Goal: Task Accomplishment & Management: Use online tool/utility

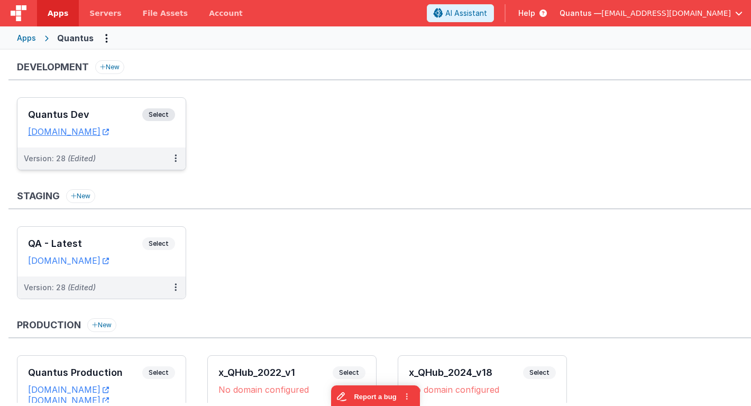
click at [130, 122] on div "Quantus Dev Select" at bounding box center [101, 117] width 147 height 18
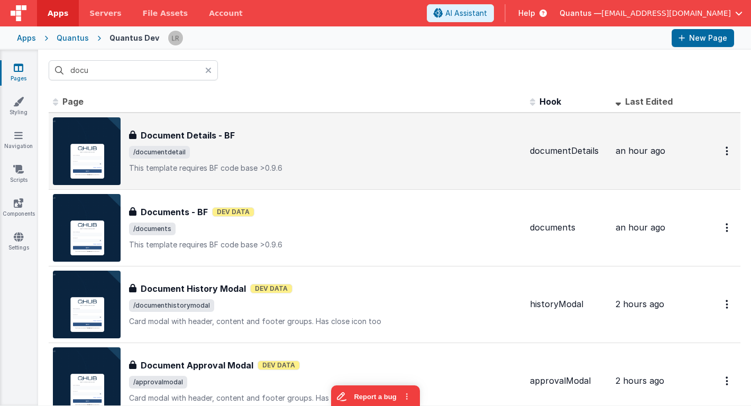
click at [173, 137] on h3 "Document Details - BF" at bounding box center [188, 135] width 94 height 13
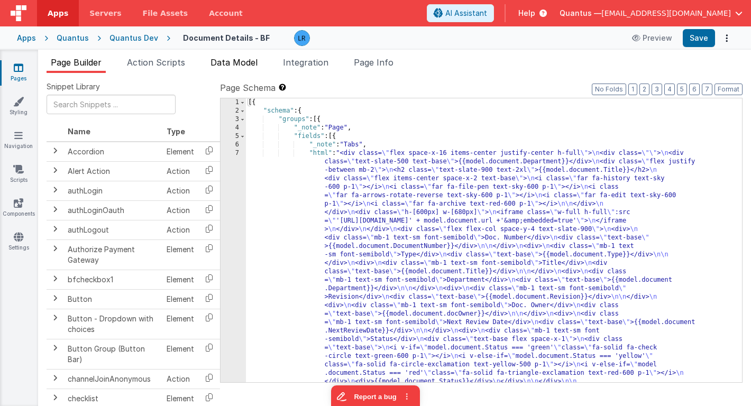
click at [231, 63] on span "Data Model" at bounding box center [233, 62] width 47 height 11
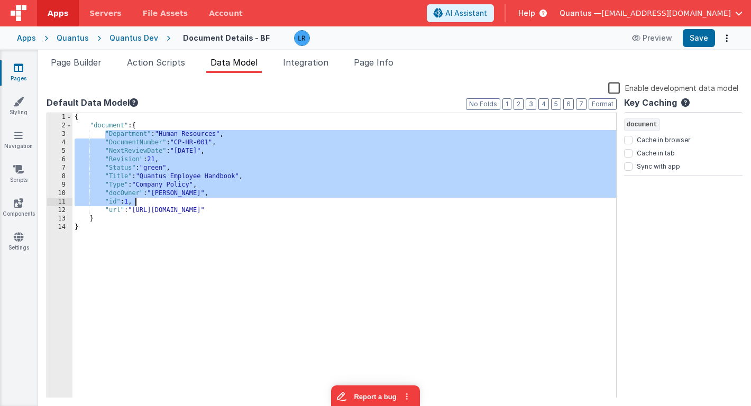
drag, startPoint x: 104, startPoint y: 134, endPoint x: 156, endPoint y: 200, distance: 84.3
click at [156, 200] on div "{ "document" : { "Department" : "Human Resources" , "DocumentNumber" : "CP-HR-0…" at bounding box center [343, 264] width 543 height 302
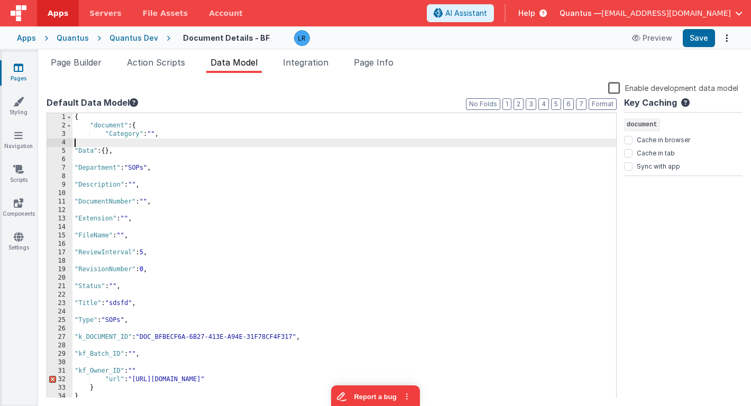
click at [99, 142] on div "{ "document" : { "Category" : "" , "Data" : { } , "Department" : "SOPs" , "Desc…" at bounding box center [343, 264] width 543 height 302
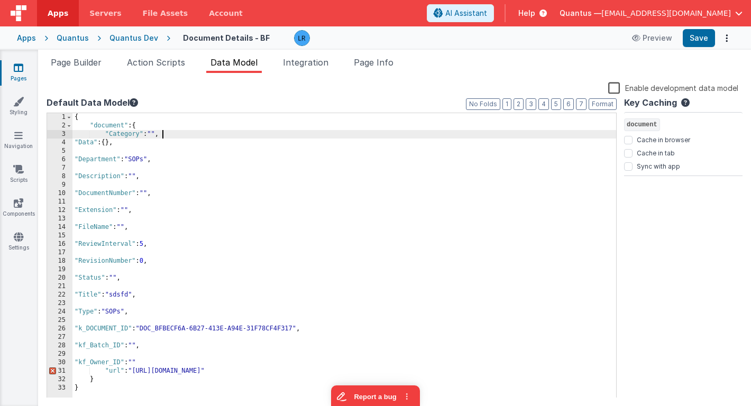
click at [146, 362] on div "{ "document" : { "Category" : "" , "Data" : { } , "Department" : "SOPs" , "Desc…" at bounding box center [343, 264] width 543 height 302
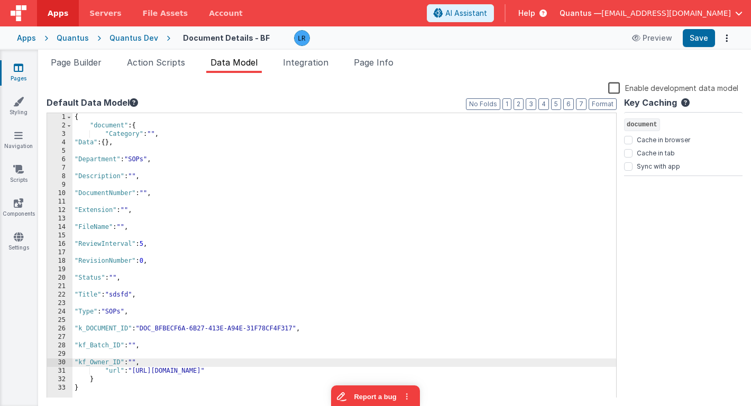
click at [112, 353] on div "{ "document" : { "Category" : "" , "Data" : { } , "Department" : "SOPs" , "Desc…" at bounding box center [343, 264] width 543 height 302
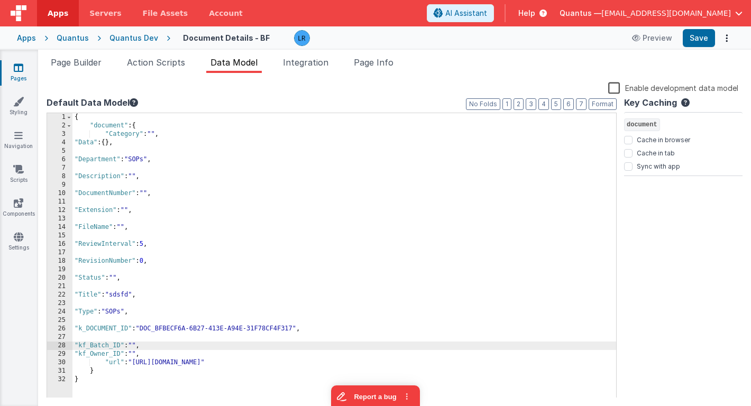
click at [100, 339] on div "{ "document" : { "Category" : "" , "Data" : { } , "Department" : "SOPs" , "Desc…" at bounding box center [343, 264] width 543 height 302
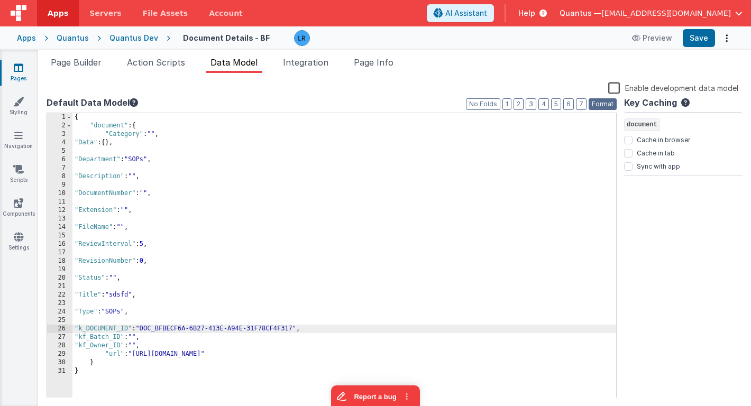
click at [610, 102] on button "Format" at bounding box center [602, 104] width 28 height 12
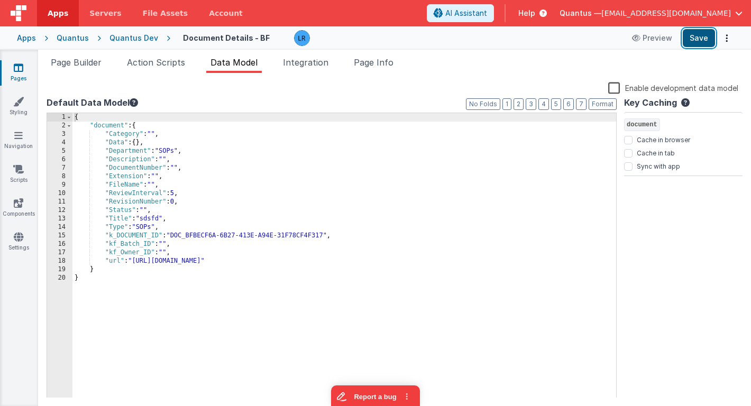
click at [698, 42] on button "Save" at bounding box center [699, 38] width 32 height 18
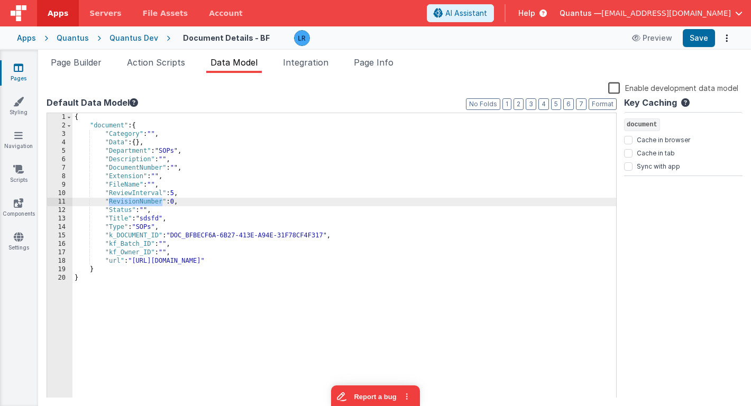
drag, startPoint x: 109, startPoint y: 201, endPoint x: 162, endPoint y: 201, distance: 53.4
click at [162, 201] on div "{ "document" : { "Category" : "" , "Data" : { } , "Department" : "SOPs" , "Desc…" at bounding box center [343, 264] width 543 height 302
click at [77, 60] on span "Page Builder" at bounding box center [76, 62] width 51 height 11
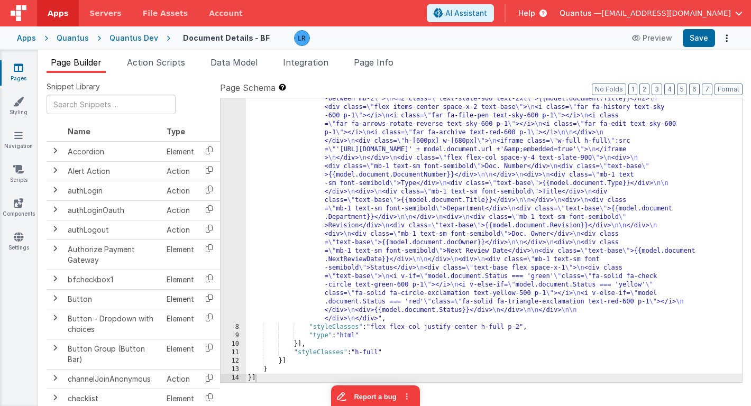
scroll to position [70, 0]
click at [362, 209] on div ""html" : "<div class= \" flex space-x-16 items-center justify-center h-full \" …" at bounding box center [494, 348] width 496 height 538
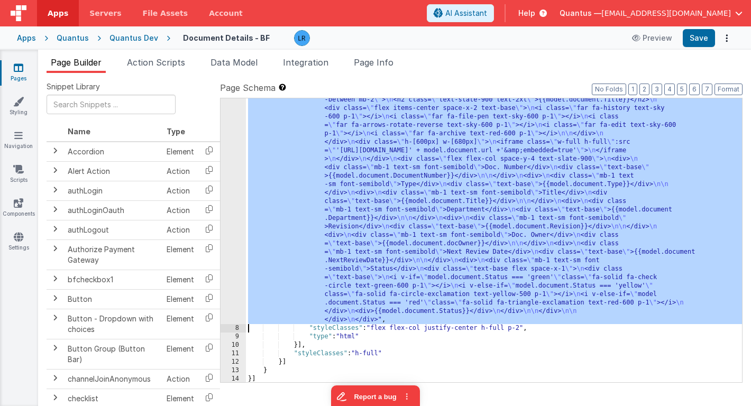
click at [233, 204] on div "7" at bounding box center [232, 201] width 25 height 245
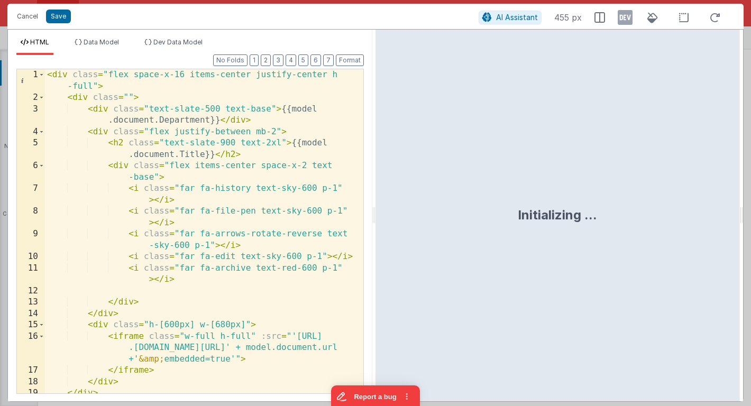
click at [241, 202] on div "< div class = "flex space-x-16 items-center justify-center h -full" > < div cla…" at bounding box center [204, 248] width 318 height 358
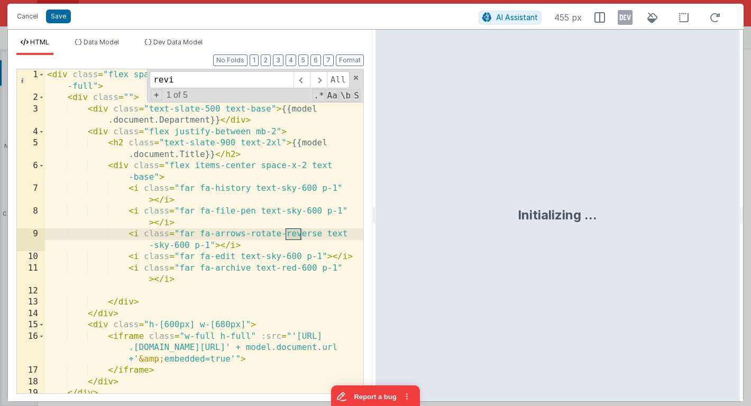
scroll to position [520, 0]
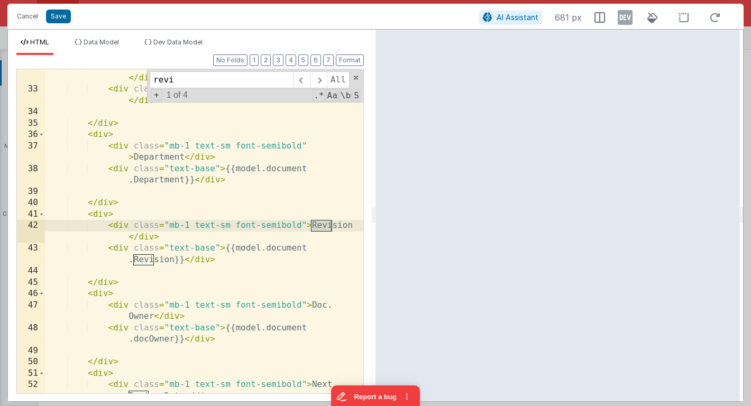
type input "revi"
click at [139, 256] on div "< div class = "mb-1 text-sm font-semibold" > Title </ div > < div class = "text…" at bounding box center [204, 246] width 318 height 370
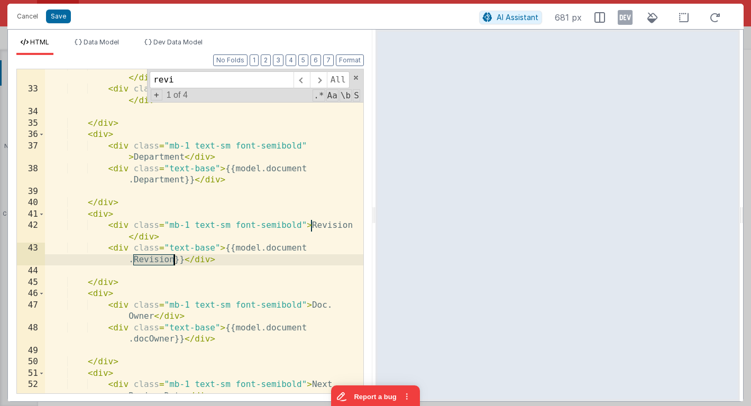
drag, startPoint x: 133, startPoint y: 259, endPoint x: 175, endPoint y: 260, distance: 42.3
click at [175, 260] on div "< div class = "mb-1 text-sm font-semibold" > Title </ div > < div class = "text…" at bounding box center [204, 246] width 318 height 370
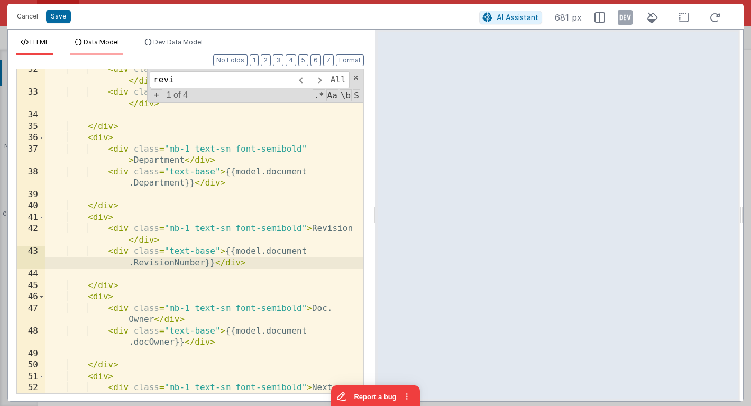
click at [93, 42] on span "Data Model" at bounding box center [101, 42] width 35 height 8
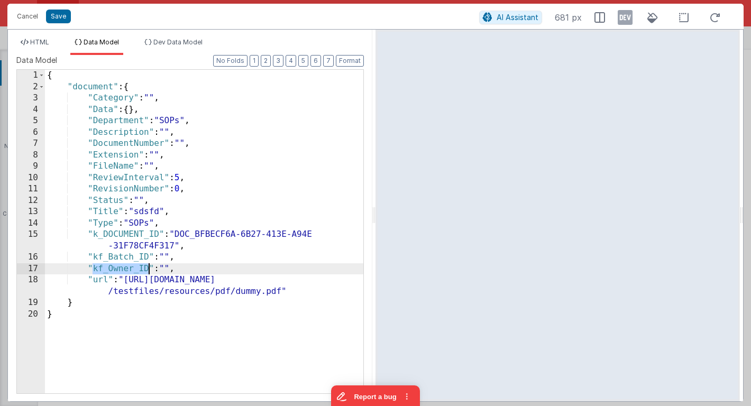
drag, startPoint x: 93, startPoint y: 269, endPoint x: 150, endPoint y: 267, distance: 57.7
click at [150, 267] on div "{ "document" : { "Category" : "" , "Data" : { } , "Department" : "SOPs" , "Desc…" at bounding box center [204, 243] width 318 height 346
click at [33, 43] on span "HTML" at bounding box center [39, 42] width 19 height 8
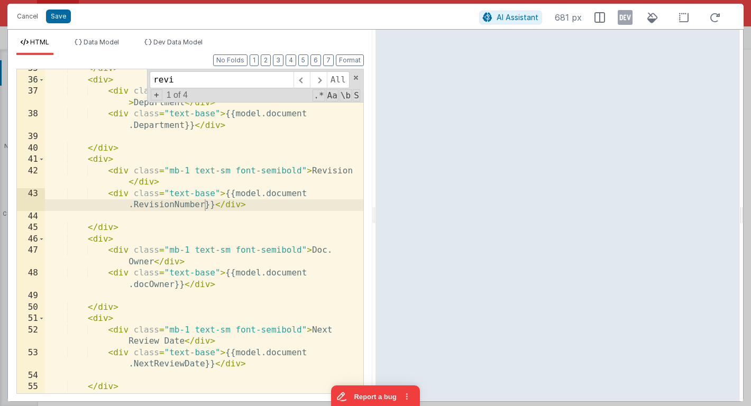
scroll to position [575, 0]
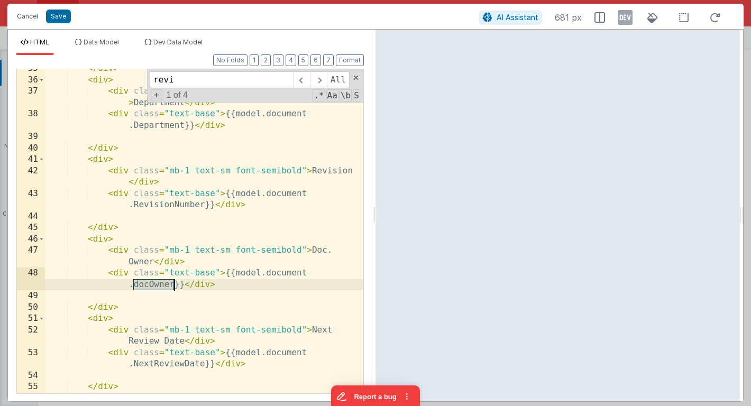
drag, startPoint x: 133, startPoint y: 284, endPoint x: 173, endPoint y: 284, distance: 40.2
click at [173, 284] on div "</ div > < div > < div class = "mb-1 text-sm font-semibold" > Department </ div…" at bounding box center [204, 236] width 318 height 347
click at [106, 42] on span "Data Model" at bounding box center [101, 42] width 35 height 8
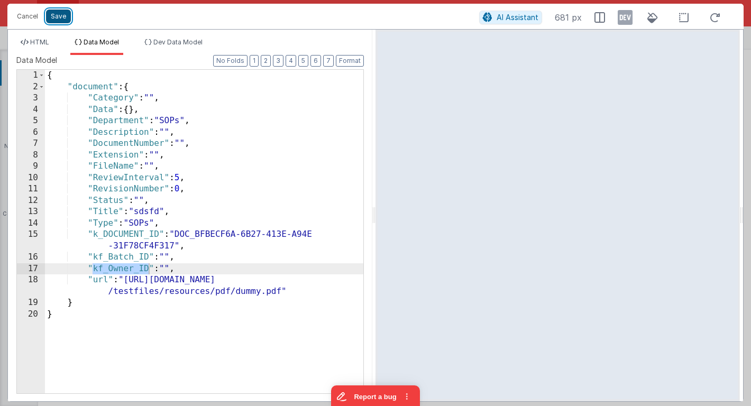
click at [59, 19] on button "Save" at bounding box center [58, 17] width 25 height 14
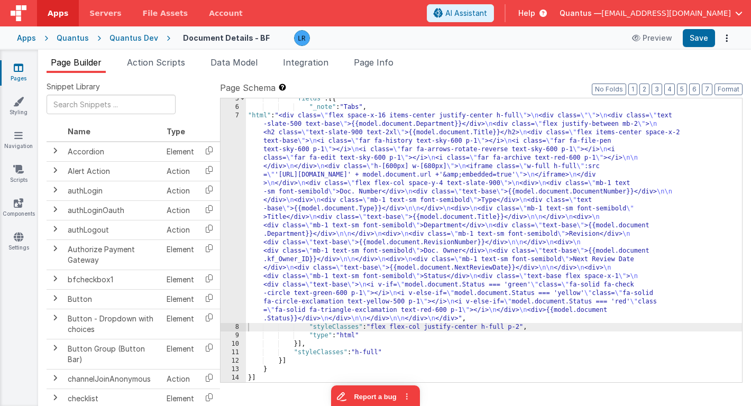
scroll to position [38, 0]
click at [699, 35] on button "Save" at bounding box center [699, 38] width 32 height 18
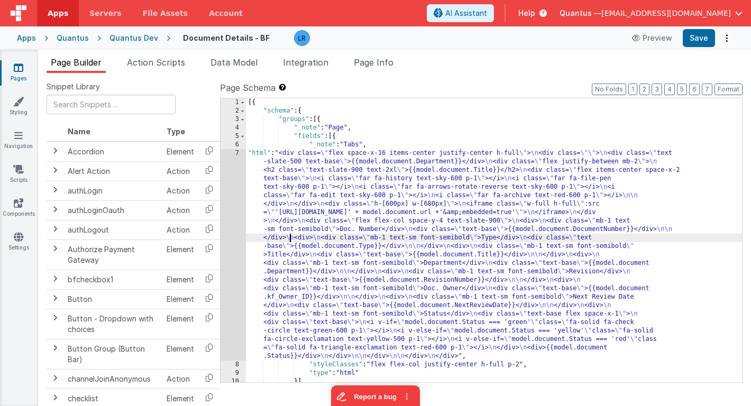
click at [288, 237] on div "[{ "schema" : { "groups" : [{ "_note" : "Page" , "fields" : [{ "_note" : "Tabs"…" at bounding box center [494, 248] width 496 height 301
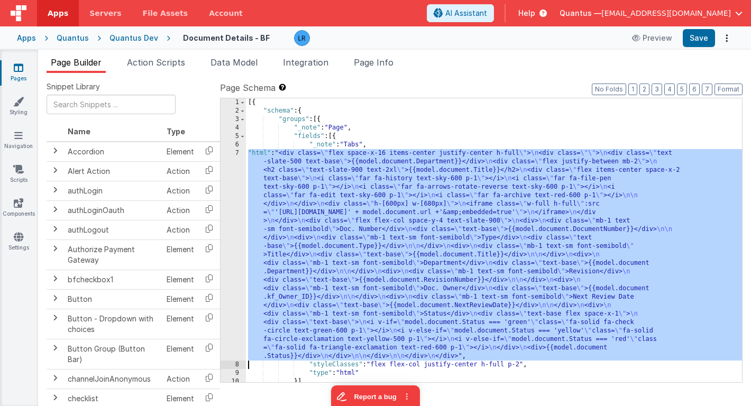
click at [228, 235] on div "7" at bounding box center [232, 254] width 25 height 211
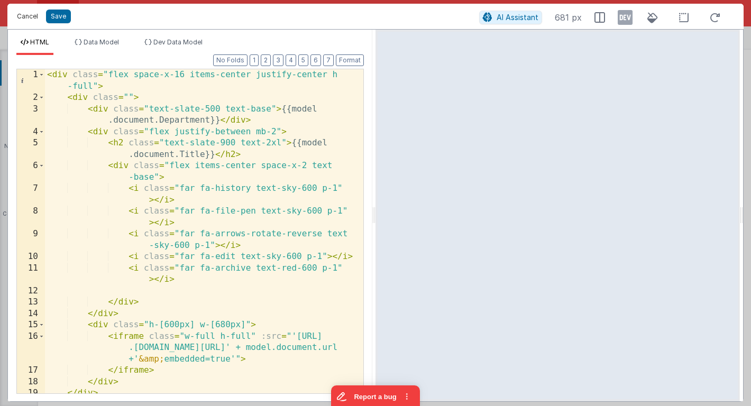
click at [25, 19] on button "Cancel" at bounding box center [28, 16] width 32 height 15
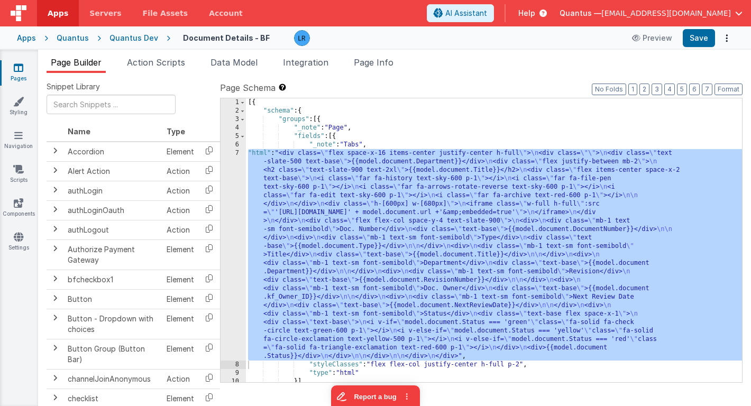
click at [15, 69] on icon at bounding box center [19, 67] width 10 height 11
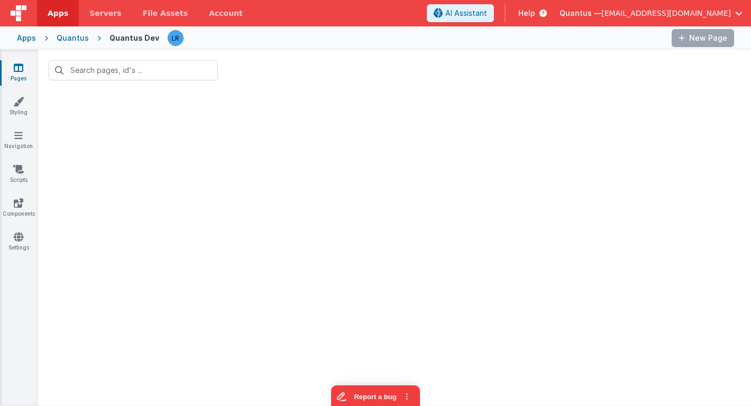
type input "docu"
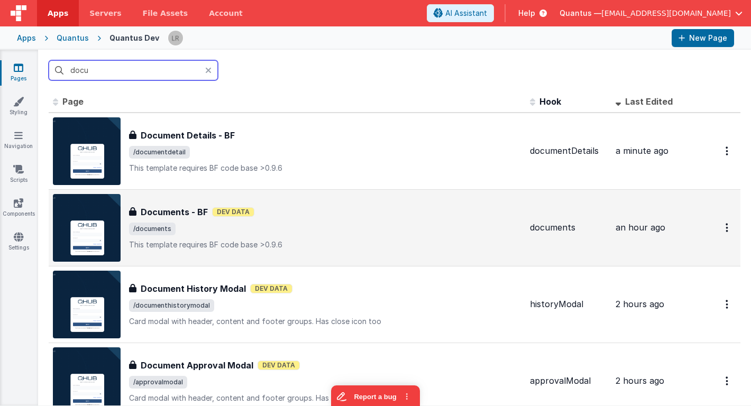
scroll to position [19, 0]
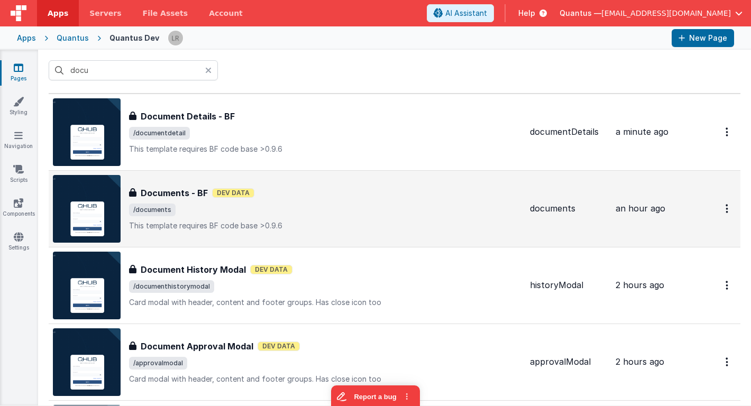
click at [201, 221] on p "This template requires BF code base >0.9.6" at bounding box center [325, 225] width 392 height 11
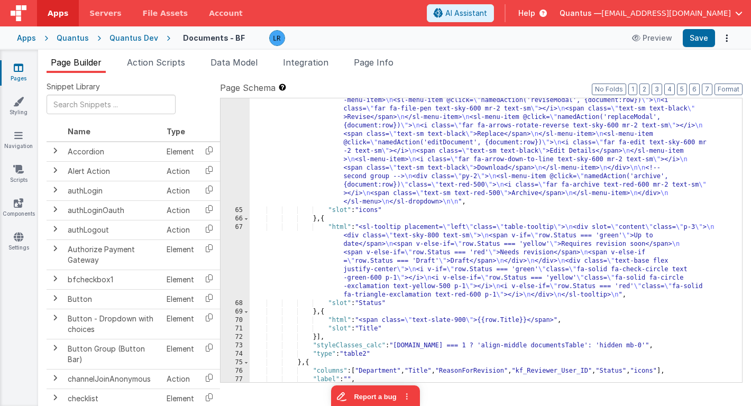
scroll to position [1036, 0]
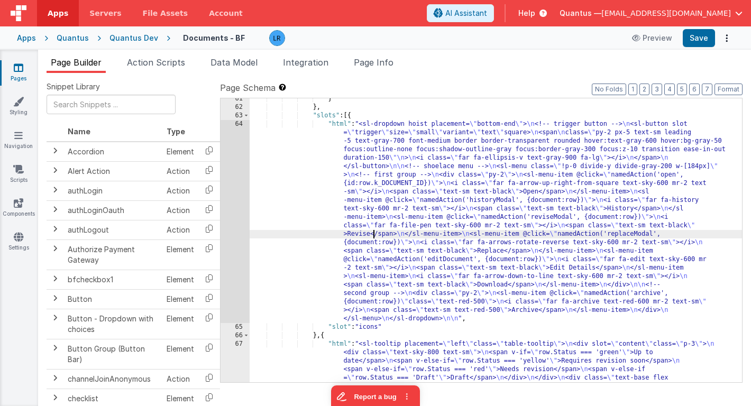
click at [374, 236] on div "} } , "slots" : [{ "html" : "<sl-dropdown hoist placement= \" bottom-end \" > \…" at bounding box center [496, 279] width 492 height 368
click at [227, 229] on div "64" at bounding box center [234, 221] width 29 height 203
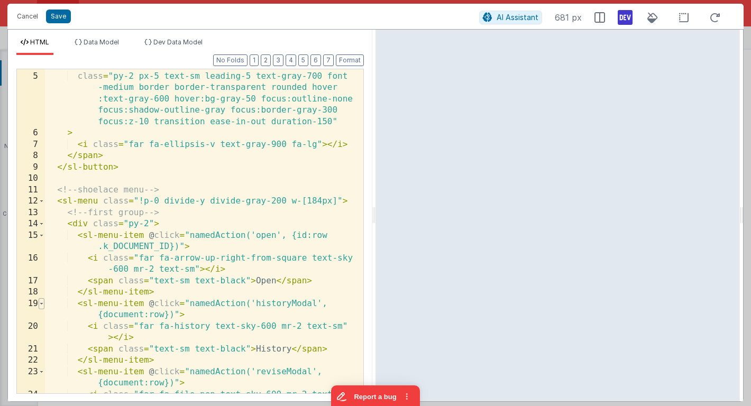
scroll to position [0, 0]
click at [40, 303] on span at bounding box center [42, 304] width 6 height 12
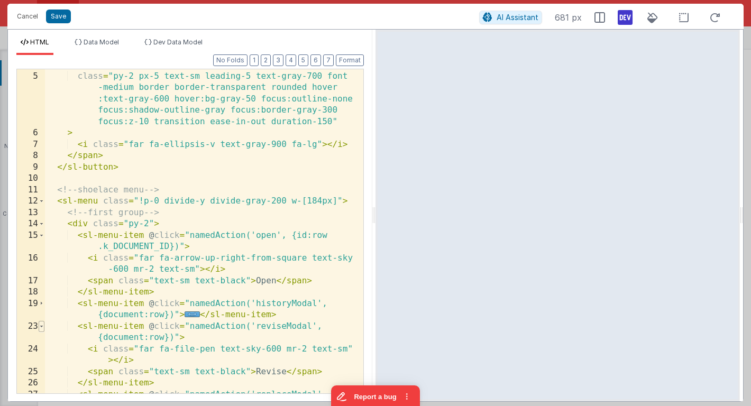
click at [42, 326] on span at bounding box center [42, 327] width 6 height 12
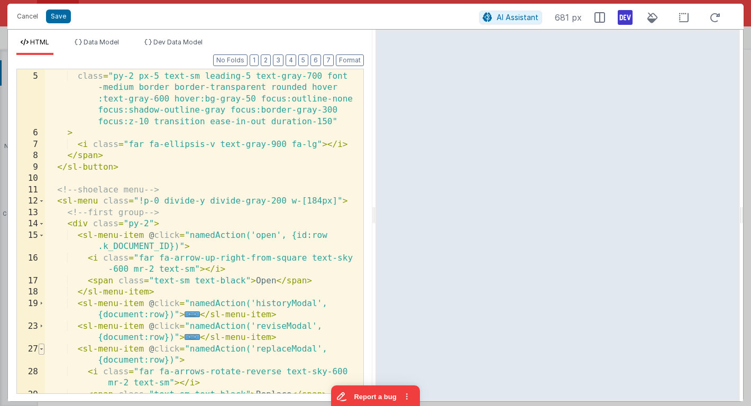
click at [42, 347] on span at bounding box center [42, 350] width 6 height 12
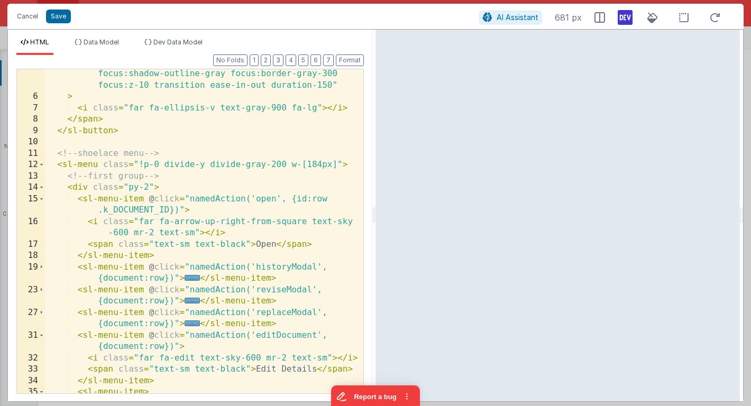
scroll to position [94, 0]
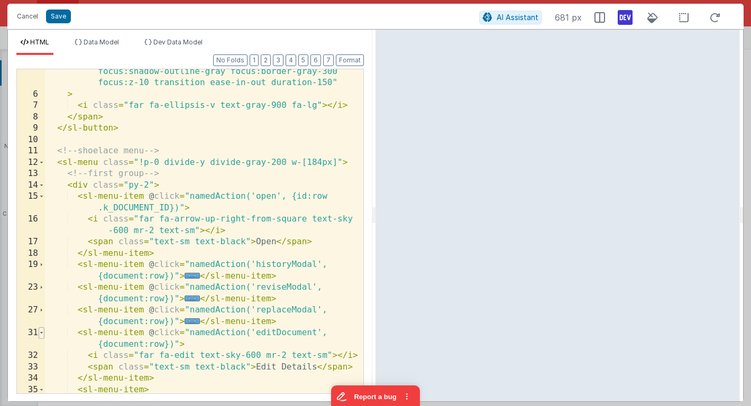
click at [43, 333] on span at bounding box center [42, 333] width 6 height 12
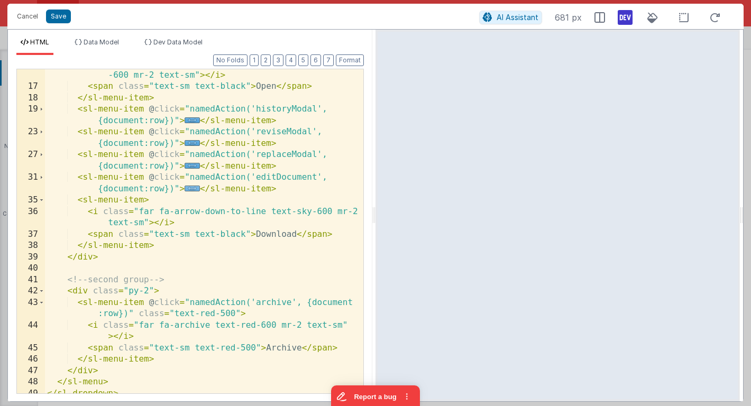
scroll to position [251, 0]
click at [20, 13] on button "Cancel" at bounding box center [28, 16] width 32 height 15
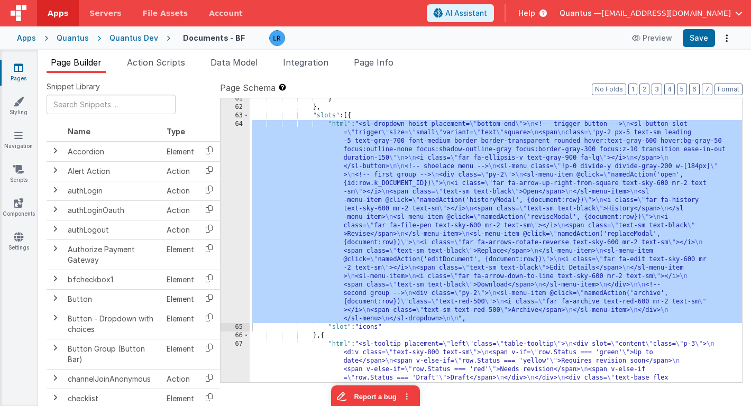
click at [237, 234] on div "64" at bounding box center [234, 221] width 29 height 203
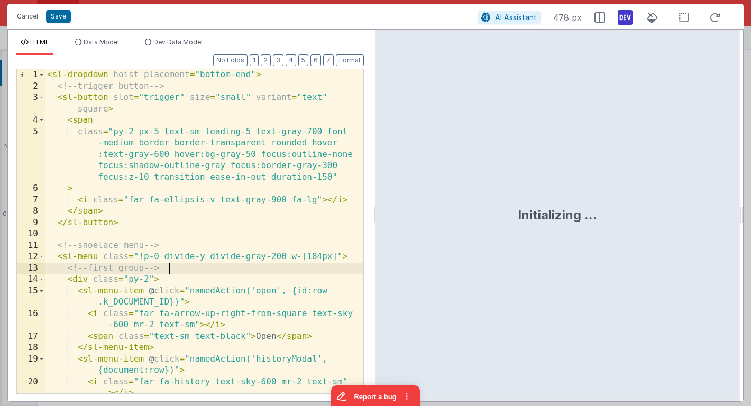
click at [232, 265] on div "< sl-dropdown hoist placement = "bottom-end" > <!-- trigger button --> < sl-but…" at bounding box center [204, 242] width 318 height 347
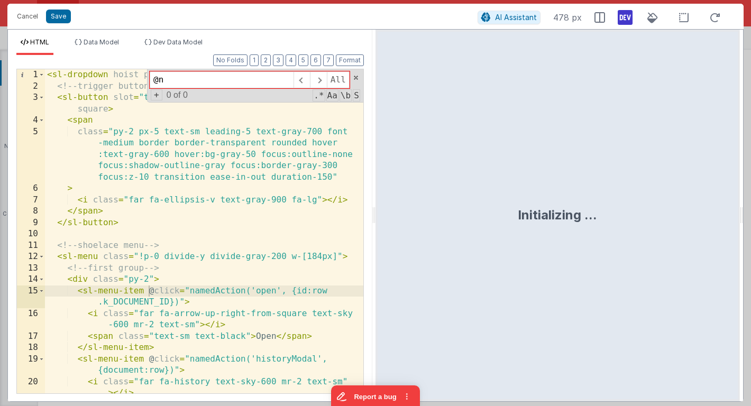
type input "@"
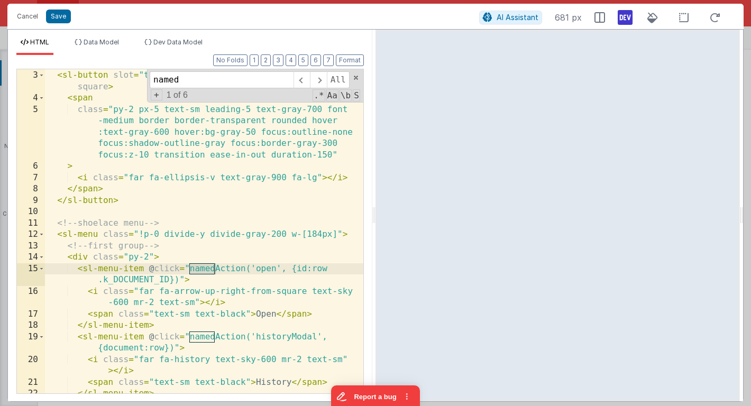
scroll to position [22, 0]
type input "named"
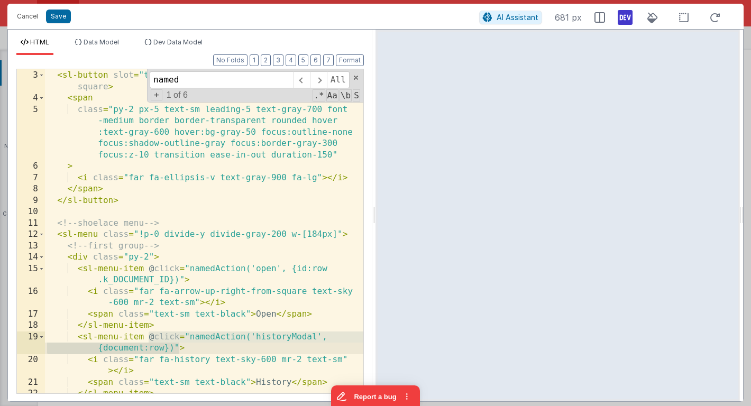
drag, startPoint x: 149, startPoint y: 337, endPoint x: 178, endPoint y: 349, distance: 31.8
click at [178, 349] on div "<!-- trigger button --> < sl-button slot = "trigger" size = "small" variant = "…" at bounding box center [204, 232] width 318 height 347
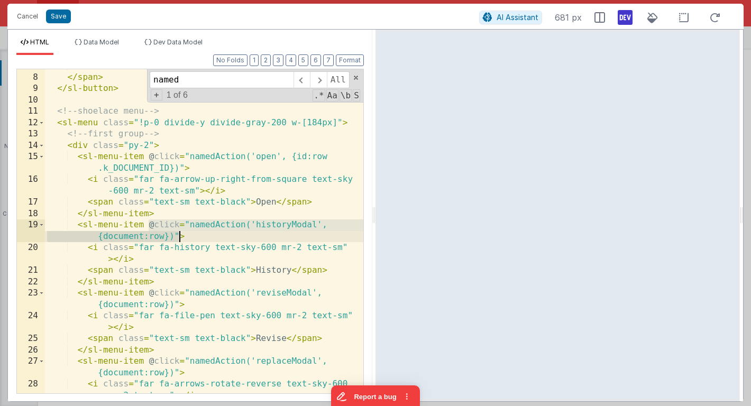
scroll to position [134, 0]
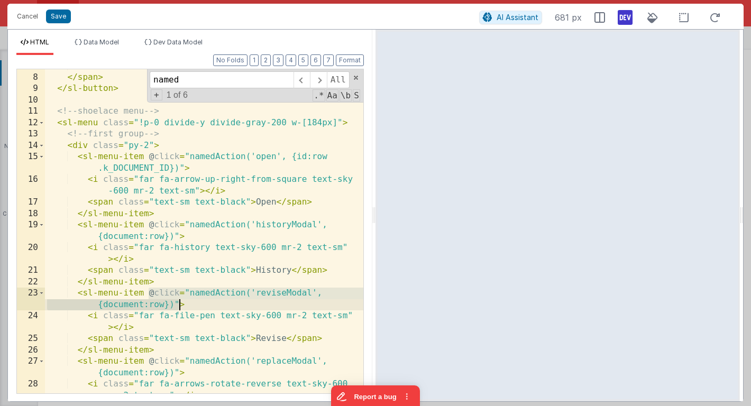
drag, startPoint x: 149, startPoint y: 291, endPoint x: 178, endPoint y: 301, distance: 30.6
click at [178, 301] on div "< i class = "far fa-ellipsis-v text-gray-900 fa-lg" > </ i > </ span > </ sl-bu…" at bounding box center [204, 239] width 318 height 358
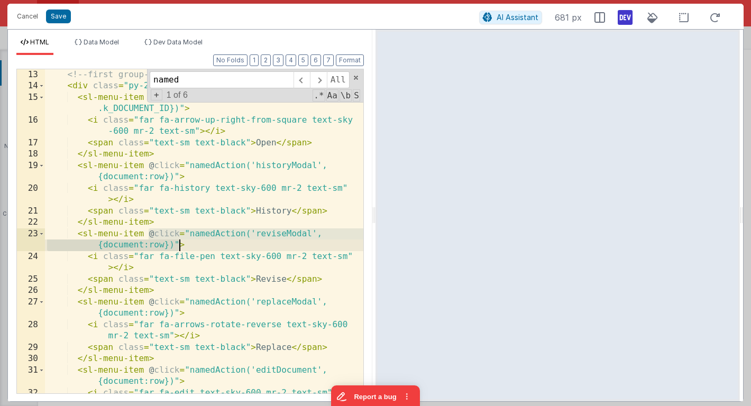
scroll to position [193, 0]
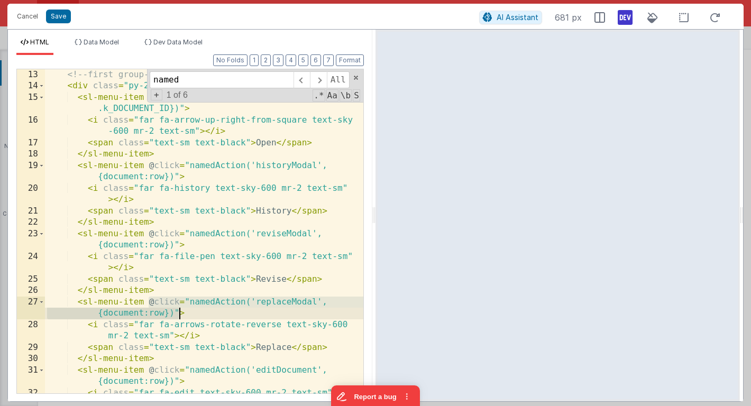
drag, startPoint x: 149, startPoint y: 303, endPoint x: 178, endPoint y: 312, distance: 30.1
click at [178, 312] on div "<!-- first group --> < div class = "py-2" > < sl-menu-item @ click = "namedActi…" at bounding box center [204, 242] width 318 height 347
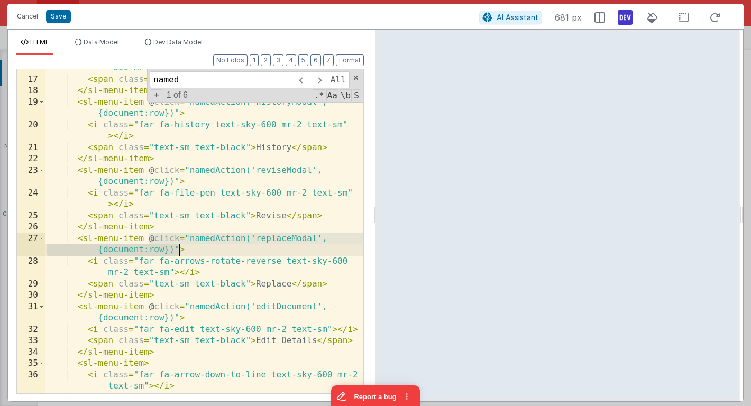
scroll to position [257, 0]
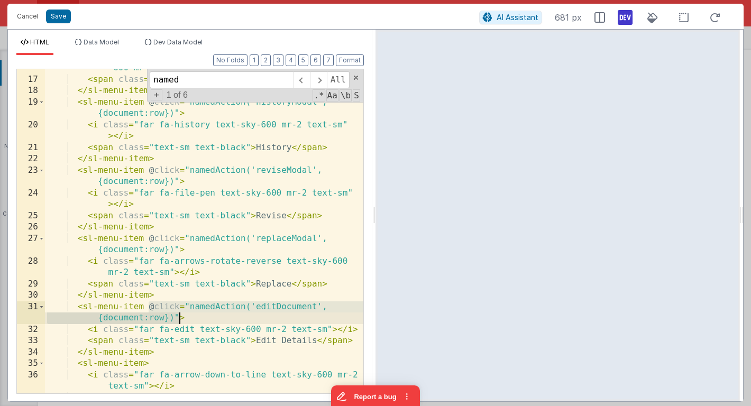
drag, startPoint x: 147, startPoint y: 306, endPoint x: 178, endPoint y: 316, distance: 32.3
click at [178, 316] on div "< i class = "far fa-arrow-up-right-from-square text-sky -600 mr-2 text-sm" > </…" at bounding box center [204, 230] width 318 height 358
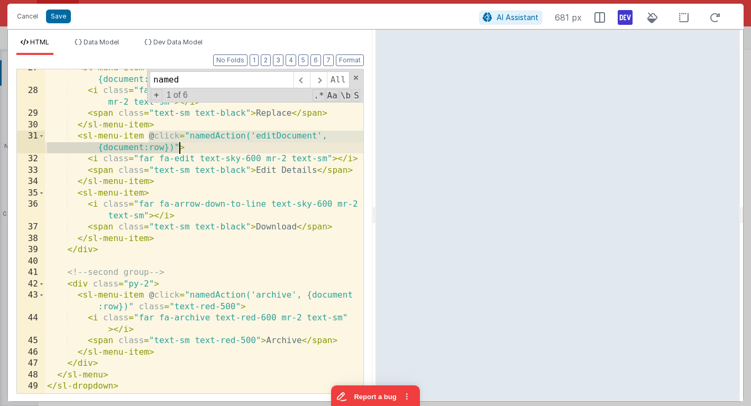
scroll to position [449, 0]
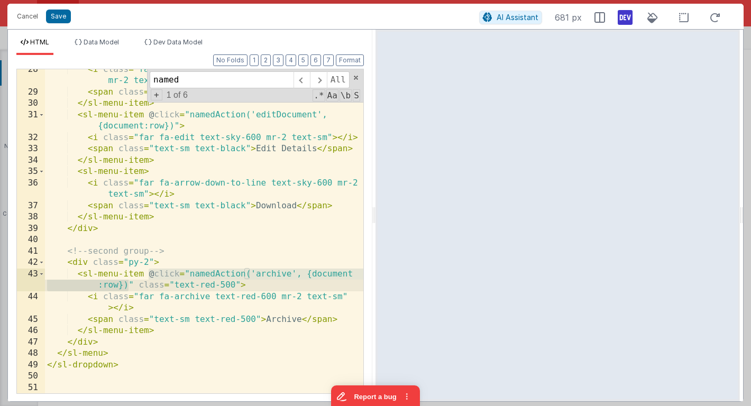
drag, startPoint x: 150, startPoint y: 274, endPoint x: 127, endPoint y: 280, distance: 24.1
click at [127, 280] on div "< i class = "far fa-arrows-rotate-reverse text-sky-600 mr-2 text-sm" > </ i > <…" at bounding box center [204, 243] width 318 height 358
click at [20, 20] on button "Cancel" at bounding box center [28, 16] width 32 height 15
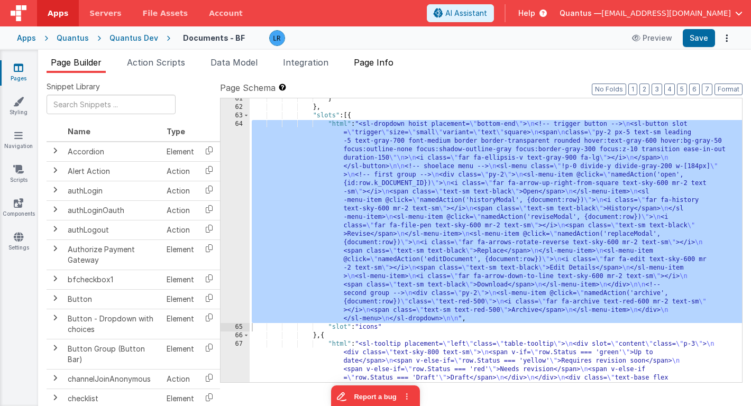
click at [371, 67] on span "Page Info" at bounding box center [374, 62] width 40 height 11
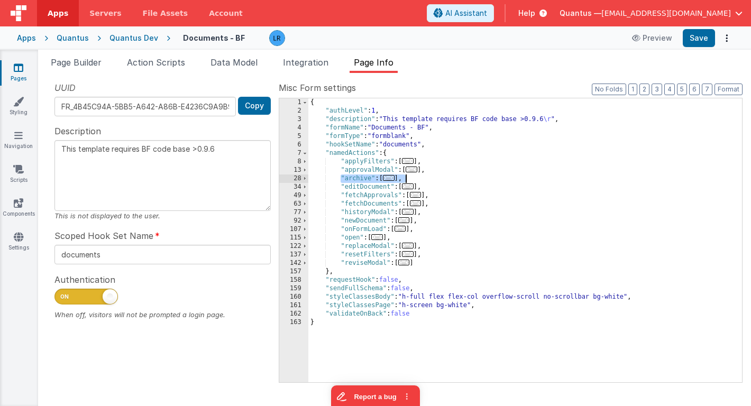
drag, startPoint x: 342, startPoint y: 179, endPoint x: 410, endPoint y: 180, distance: 68.2
click at [410, 179] on div "{ "authLevel" : 1 , "description" : "This template requires BF code base >0.9.6…" at bounding box center [525, 248] width 434 height 301
click at [391, 179] on span "..." at bounding box center [389, 178] width 12 height 6
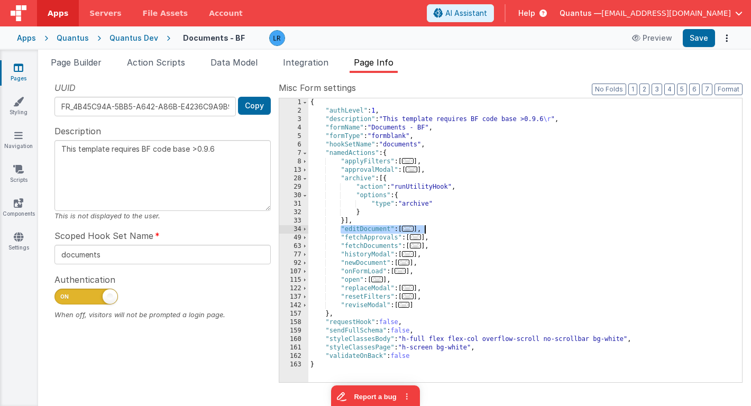
drag, startPoint x: 340, startPoint y: 230, endPoint x: 428, endPoint y: 230, distance: 87.8
click at [428, 230] on div "{ "authLevel" : 1 , "description" : "This template requires BF code base >0.9.6…" at bounding box center [525, 248] width 434 height 301
click at [413, 228] on span "..." at bounding box center [408, 229] width 12 height 6
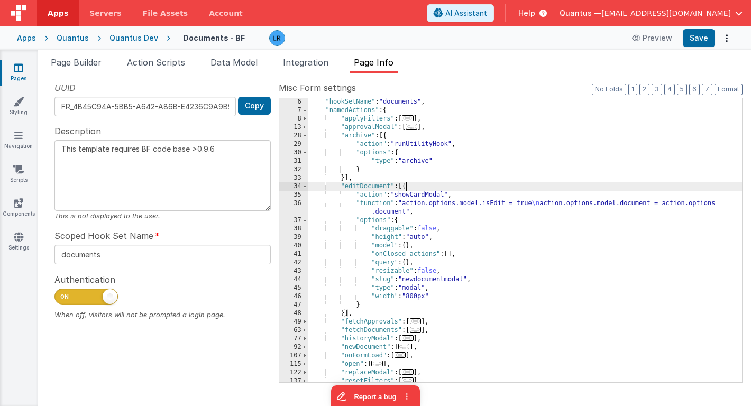
scroll to position [43, 0]
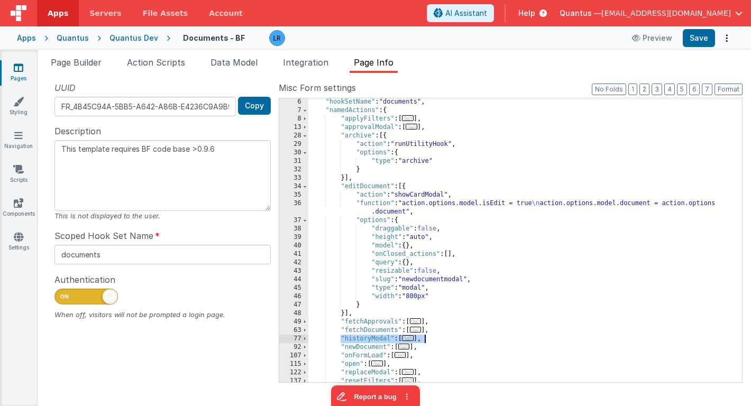
drag, startPoint x: 340, startPoint y: 338, endPoint x: 426, endPoint y: 337, distance: 85.1
click at [426, 337] on div ""hookSetName" : "documents" , "namedActions" : { "applyFilters" : [ ... ] , "ap…" at bounding box center [525, 248] width 434 height 301
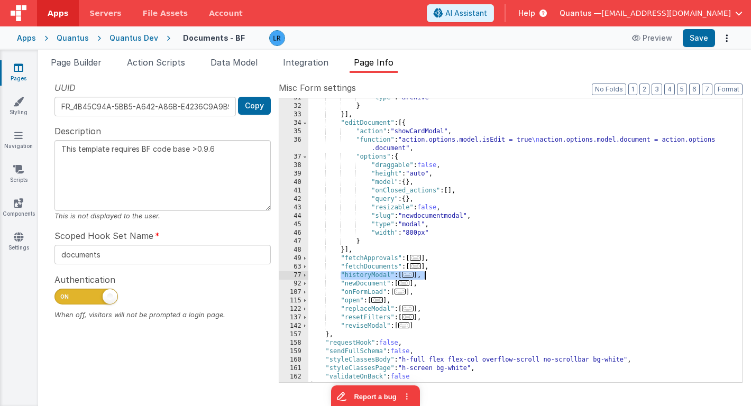
scroll to position [106, 0]
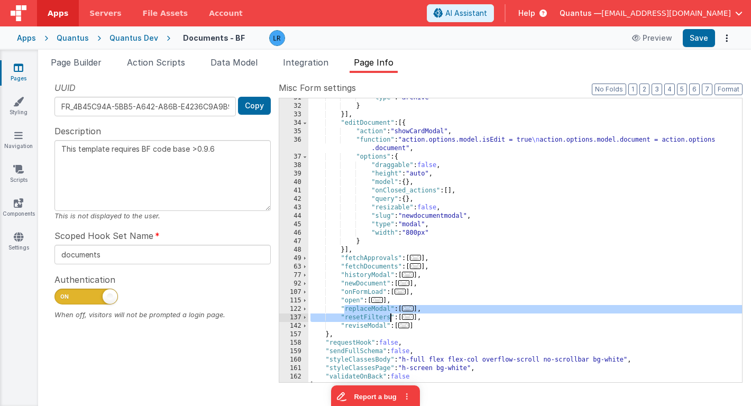
drag, startPoint x: 343, startPoint y: 310, endPoint x: 389, endPoint y: 317, distance: 47.1
click at [390, 317] on div ""type" : "archive" } }] , "editDocument" : [{ "action" : "showCardModal" , "fun…" at bounding box center [525, 244] width 434 height 301
click at [426, 307] on div ""type" : "archive" } }] , "editDocument" : [{ "action" : "showCardModal" , "fun…" at bounding box center [525, 240] width 434 height 284
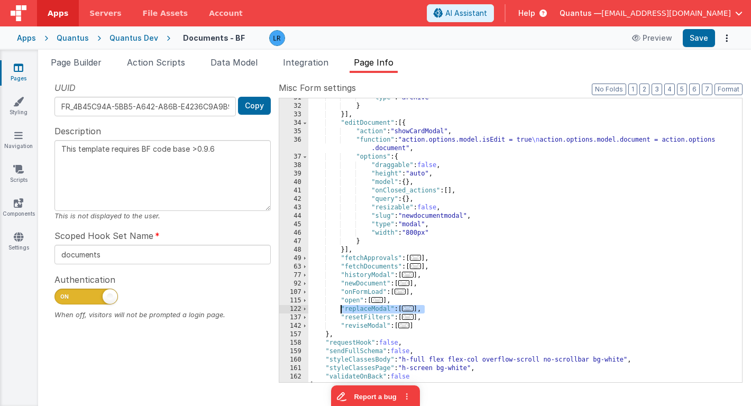
drag, startPoint x: 429, startPoint y: 309, endPoint x: 340, endPoint y: 309, distance: 88.3
click at [340, 309] on div ""type" : "archive" } }] , "editDocument" : [{ "action" : "showCardModal" , "fun…" at bounding box center [525, 244] width 434 height 301
drag, startPoint x: 420, startPoint y: 327, endPoint x: 342, endPoint y: 327, distance: 78.2
click at [342, 327] on div ""type" : "archive" } }] , "editDocument" : [{ "action" : "showCardModal" , "fun…" at bounding box center [525, 244] width 434 height 301
click at [85, 65] on span "Page Builder" at bounding box center [76, 62] width 51 height 11
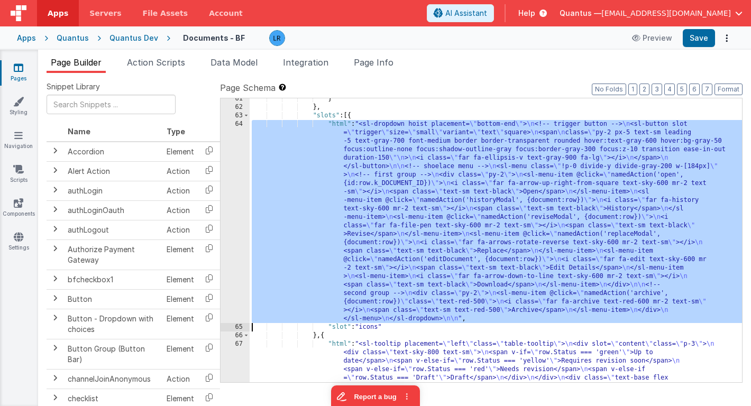
click at [235, 242] on div "64" at bounding box center [234, 221] width 29 height 203
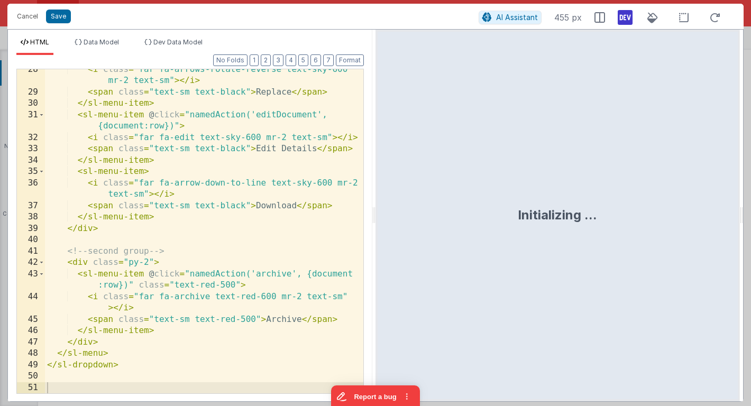
scroll to position [449, 0]
click at [29, 13] on button "Cancel" at bounding box center [28, 16] width 32 height 15
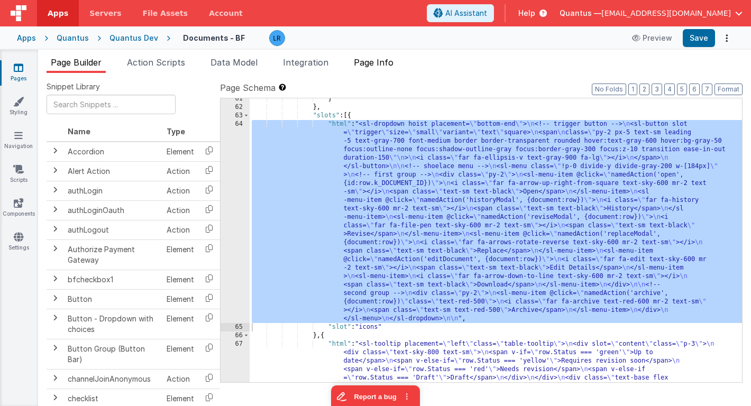
click at [380, 62] on span "Page Info" at bounding box center [374, 62] width 40 height 11
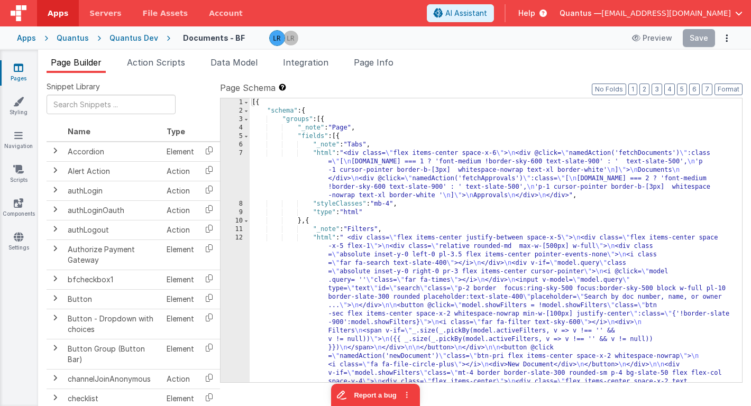
click at [20, 72] on icon at bounding box center [19, 67] width 10 height 11
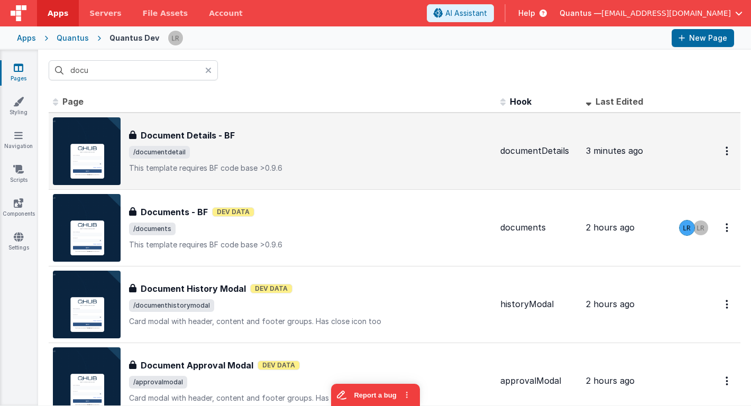
click at [237, 152] on span "/documentdetail" at bounding box center [310, 152] width 363 height 13
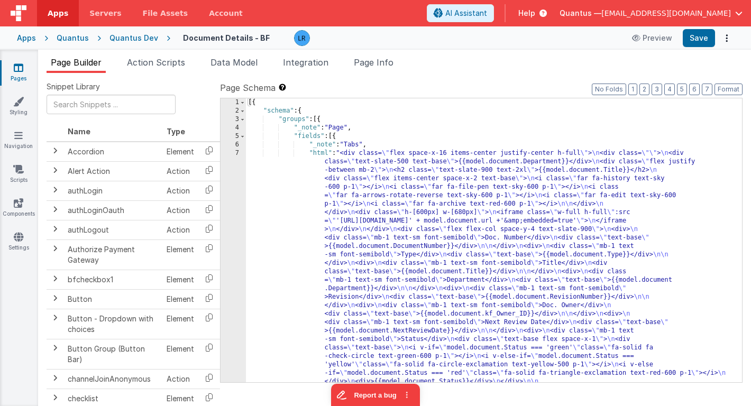
scroll to position [71, 0]
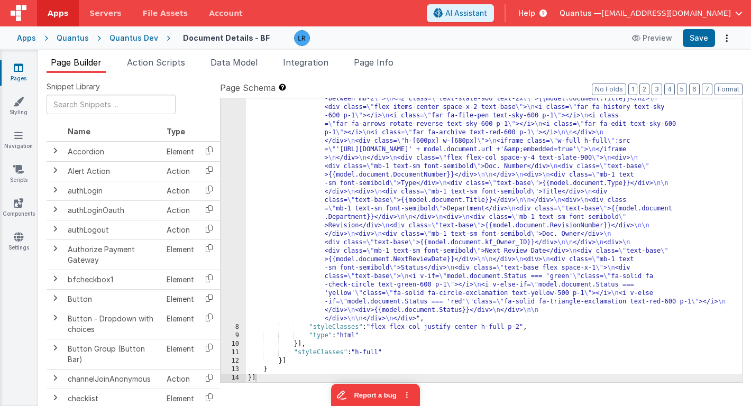
click at [353, 221] on div ""html" : "<div class= \" flex space-x-16 items-center justify-center h-full \" …" at bounding box center [494, 347] width 496 height 538
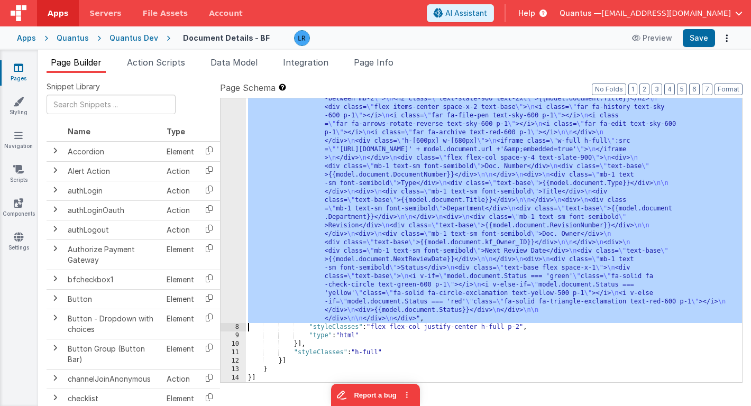
click at [228, 212] on div "7" at bounding box center [232, 200] width 25 height 245
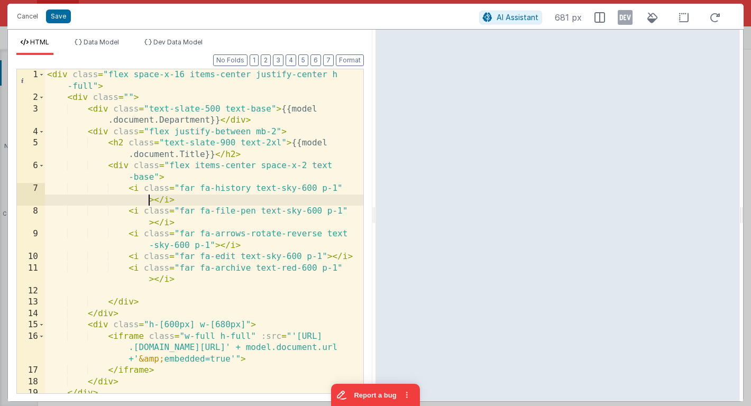
click at [146, 198] on div "< div class = "flex space-x-16 items-center justify-center h -full" > < div cla…" at bounding box center [204, 248] width 318 height 358
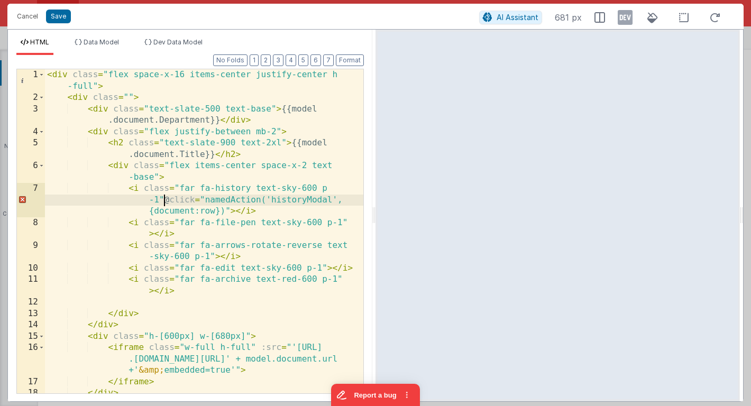
click at [163, 198] on div "< div class = "flex space-x-16 items-center justify-center h -full" > < div cla…" at bounding box center [204, 248] width 318 height 358
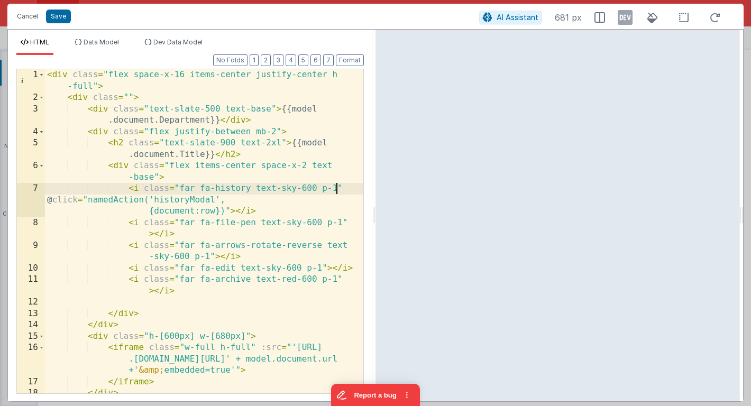
click at [338, 190] on div "< div class = "flex space-x-16 items-center justify-center h -full" > < div cla…" at bounding box center [204, 248] width 318 height 358
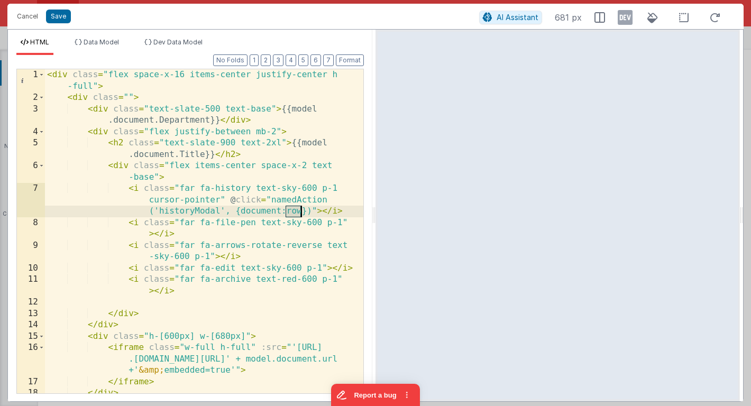
drag, startPoint x: 287, startPoint y: 212, endPoint x: 303, endPoint y: 213, distance: 15.9
click at [303, 213] on div "< div class = "flex space-x-16 items-center justify-center h -full" > < div cla…" at bounding box center [204, 248] width 318 height 358
click at [113, 42] on span "Data Model" at bounding box center [101, 42] width 35 height 8
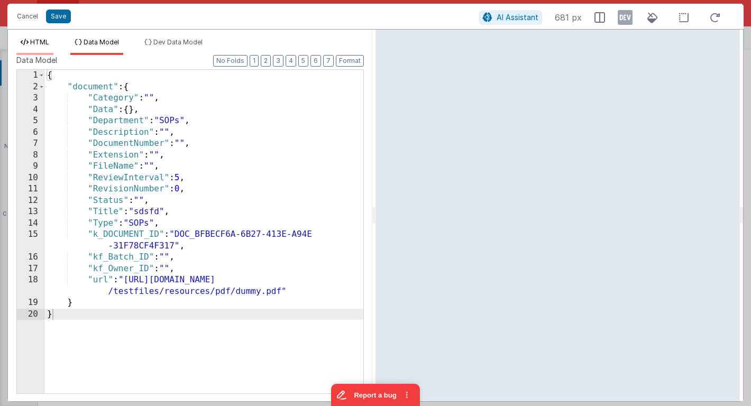
click at [45, 49] on li "HTML" at bounding box center [34, 46] width 37 height 17
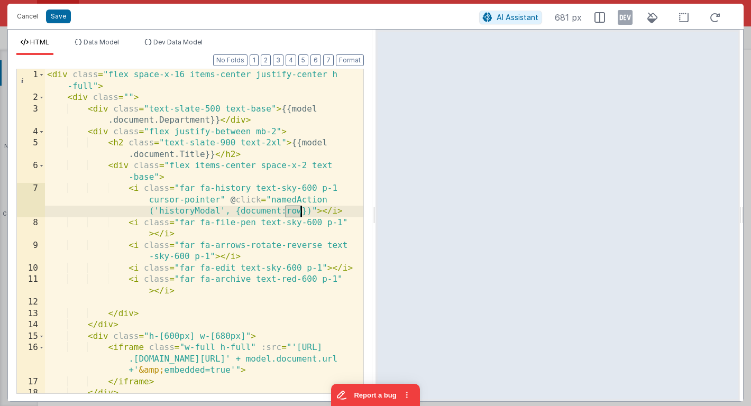
click at [296, 213] on div "< div class = "flex space-x-16 items-center justify-center h -full" > < div cla…" at bounding box center [204, 248] width 318 height 358
drag, startPoint x: 287, startPoint y: 213, endPoint x: 300, endPoint y: 213, distance: 13.2
click at [300, 213] on div "< div class = "flex space-x-16 items-center justify-center h -full" > < div cla…" at bounding box center [204, 248] width 318 height 358
drag, startPoint x: 226, startPoint y: 213, endPoint x: 301, endPoint y: 215, distance: 75.6
click at [301, 215] on div "< div class = "flex space-x-16 items-center justify-center h -full" > < div cla…" at bounding box center [204, 248] width 318 height 358
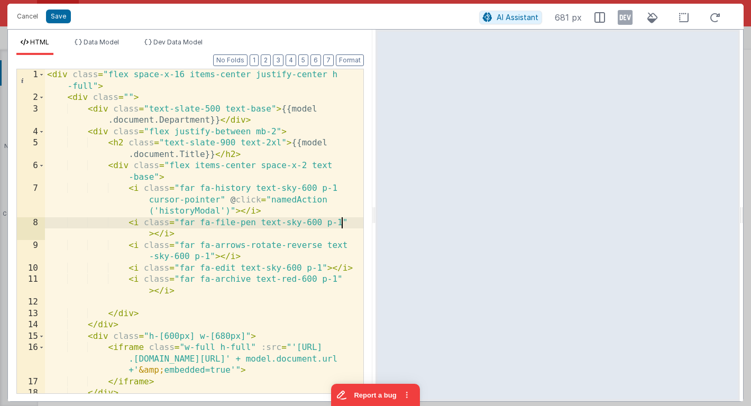
click at [343, 224] on div "< div class = "flex space-x-16 items-center justify-center h -full" > < div cla…" at bounding box center [204, 248] width 318 height 358
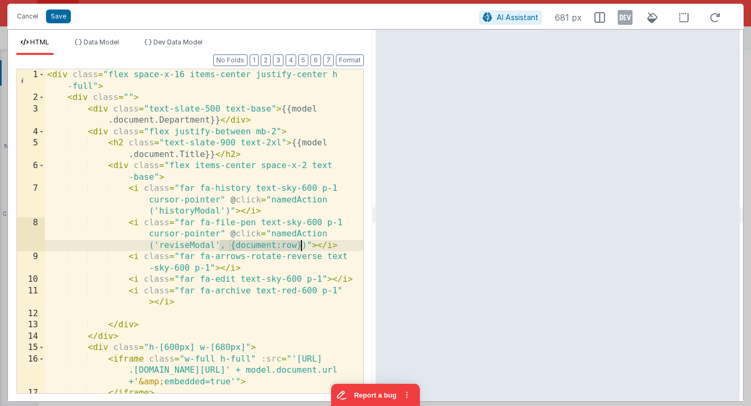
drag, startPoint x: 222, startPoint y: 246, endPoint x: 298, endPoint y: 247, distance: 76.7
click at [298, 247] on div "< div class = "flex space-x-16 items-center justify-center h -full" > < div cla…" at bounding box center [204, 248] width 318 height 358
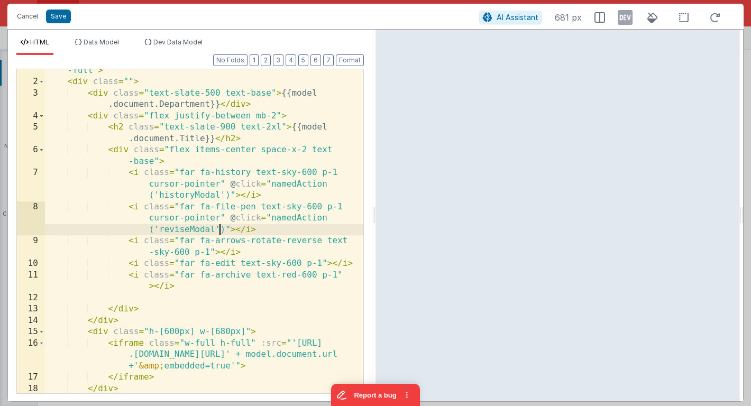
scroll to position [22, 0]
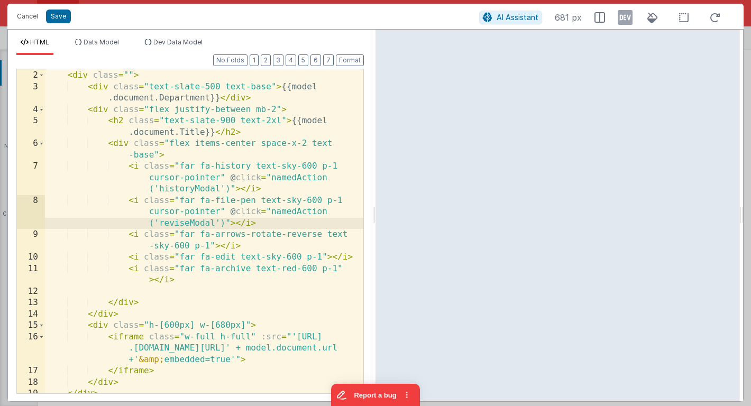
click at [209, 245] on div "< div class = "flex space-x-16 items-center justify-center h -full" > < div cla…" at bounding box center [204, 226] width 318 height 358
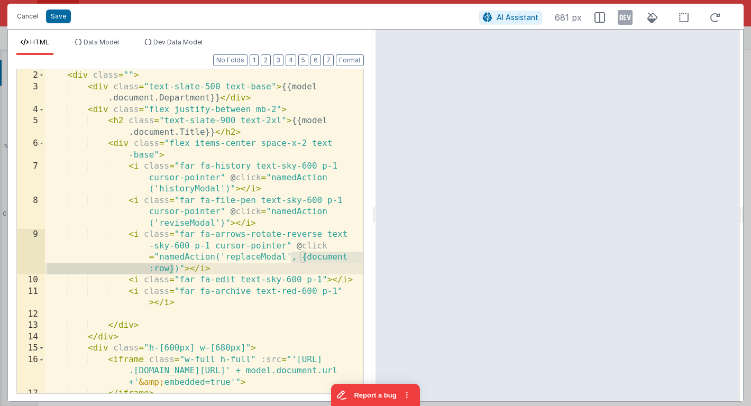
drag, startPoint x: 292, startPoint y: 256, endPoint x: 172, endPoint y: 269, distance: 120.7
click at [172, 269] on div "< div class = "flex space-x-16 items-center justify-center h -full" > < div cla…" at bounding box center [204, 226] width 318 height 358
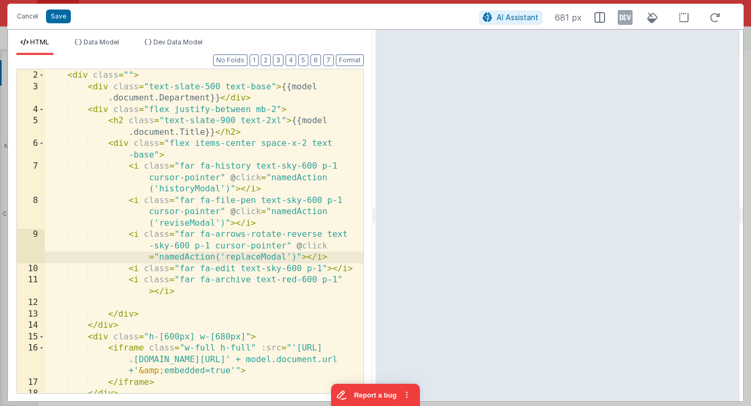
click at [328, 268] on div "< div class = "flex space-x-16 items-center justify-center h -full" > < div cla…" at bounding box center [204, 226] width 318 height 358
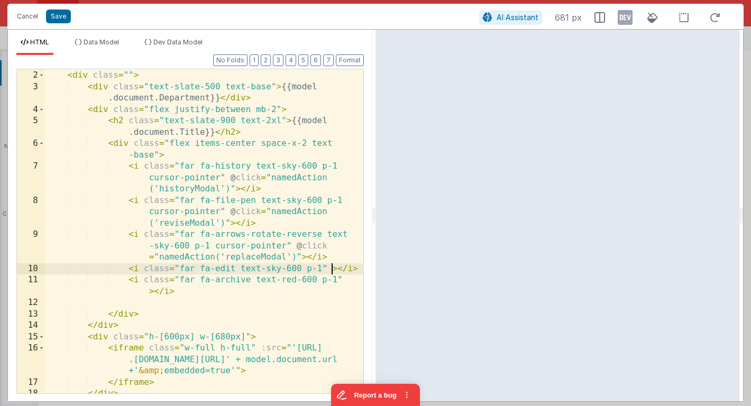
paste textarea
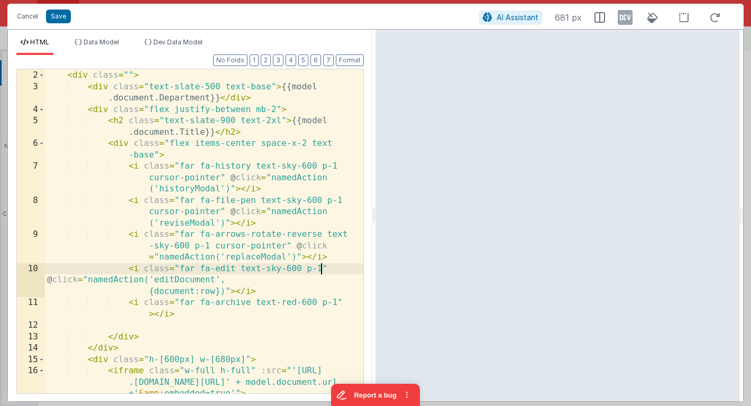
click at [322, 266] on div "< div class = "flex space-x-16 items-center justify-center h -full" > < div cla…" at bounding box center [204, 237] width 318 height 381
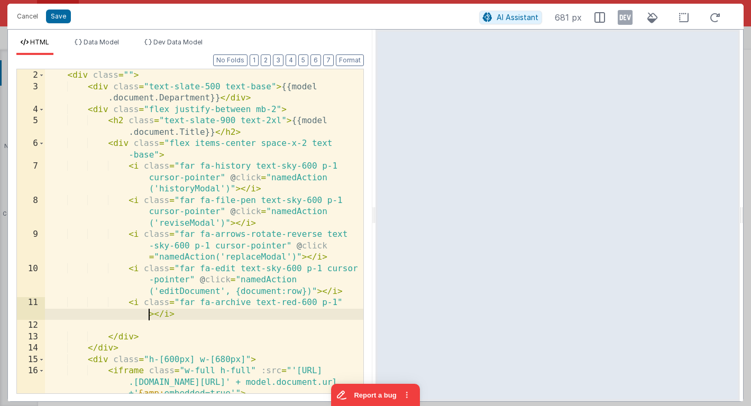
click at [148, 317] on div "< div class = "flex space-x-16 items-center justify-center h -full" > < div cla…" at bounding box center [204, 237] width 318 height 381
click at [163, 313] on div "< div class = "flex space-x-16 items-center justify-center h -full" > < div cla…" at bounding box center [204, 237] width 318 height 381
click at [337, 301] on div "< div class = "flex space-x-16 items-center justify-center h -full" > < div cla…" at bounding box center [204, 237] width 318 height 381
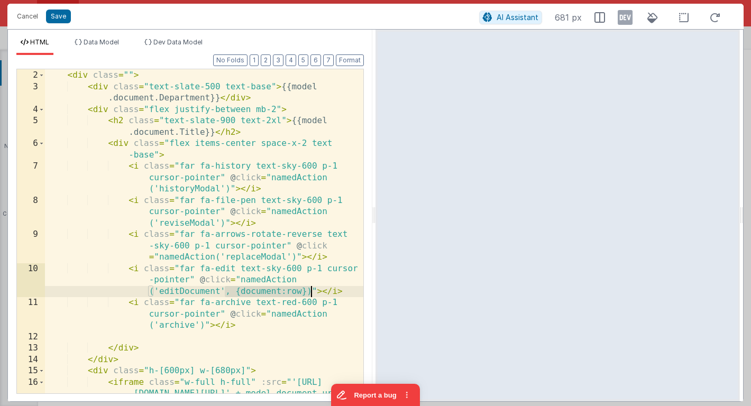
drag, startPoint x: 226, startPoint y: 292, endPoint x: 311, endPoint y: 292, distance: 85.1
click at [311, 292] on div "< div class = "flex space-x-16 items-center justify-center h -full" > < div cla…" at bounding box center [204, 237] width 318 height 381
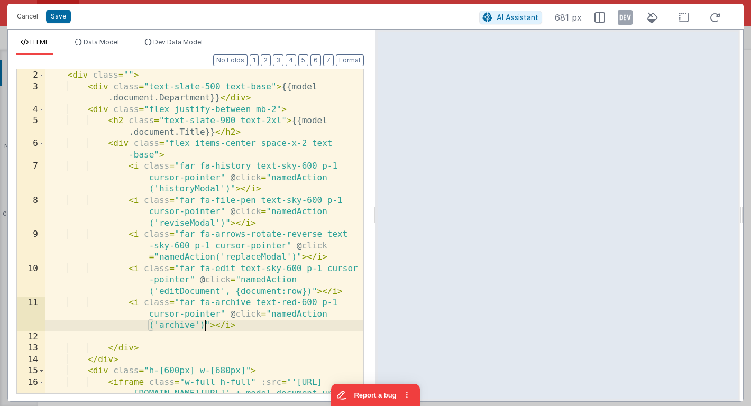
click at [205, 324] on div "< div class = "flex space-x-16 items-center justify-center h -full" > < div cla…" at bounding box center [204, 237] width 318 height 381
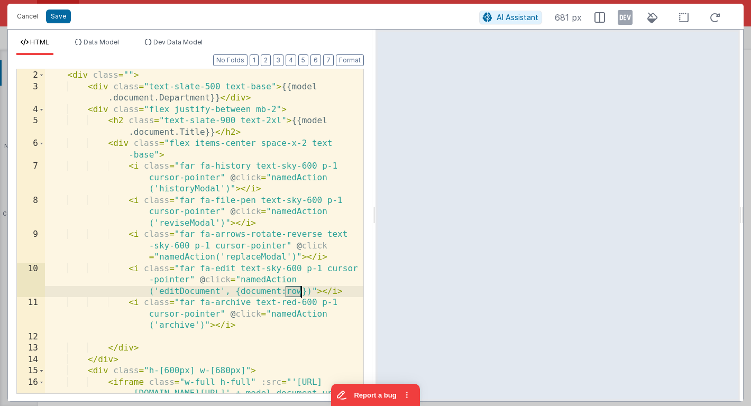
drag, startPoint x: 286, startPoint y: 292, endPoint x: 301, endPoint y: 292, distance: 14.8
click at [301, 292] on div "< div class = "flex space-x-16 items-center justify-center h -full" > < div cla…" at bounding box center [204, 237] width 318 height 381
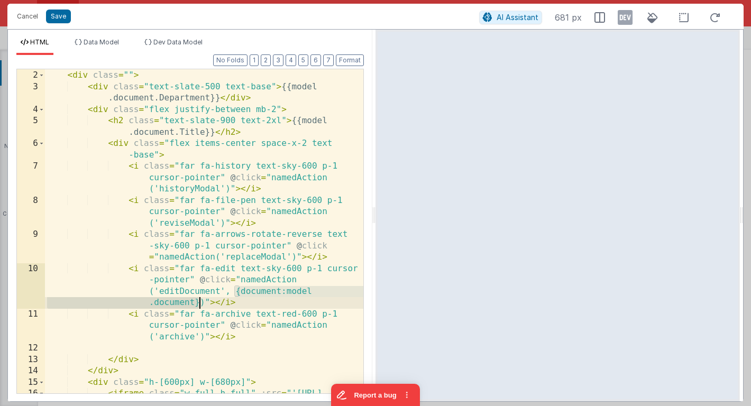
drag, startPoint x: 235, startPoint y: 292, endPoint x: 200, endPoint y: 303, distance: 36.6
click at [200, 303] on div "< div class = "flex space-x-16 items-center justify-center h -full" > < div cla…" at bounding box center [204, 237] width 318 height 381
click at [198, 335] on div "< div class = "flex space-x-16 items-center justify-center h -full" > < div cla…" at bounding box center [204, 237] width 318 height 381
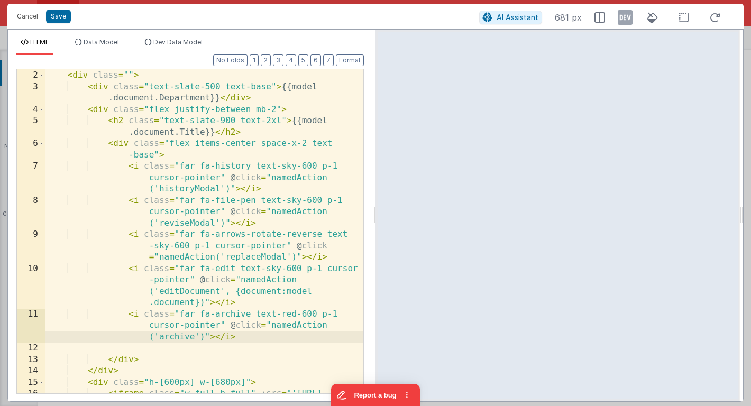
paste textarea
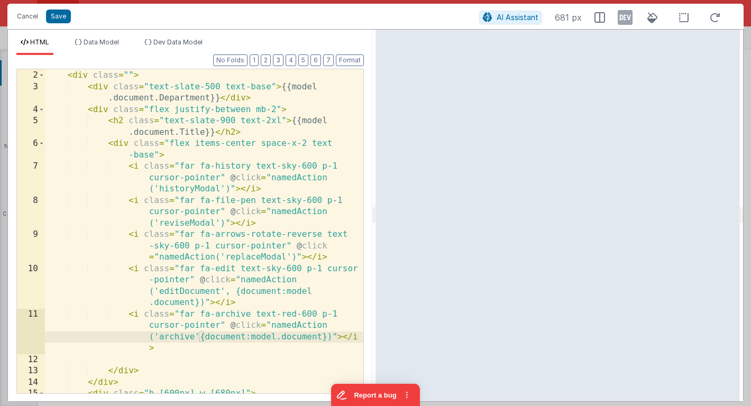
click at [199, 335] on div "< div class = "flex space-x-16 items-center justify-center h -full" > < div cla…" at bounding box center [204, 226] width 318 height 358
click at [291, 255] on div "< div class = "flex space-x-16 items-center justify-center h -full" > < div cla…" at bounding box center [204, 226] width 318 height 358
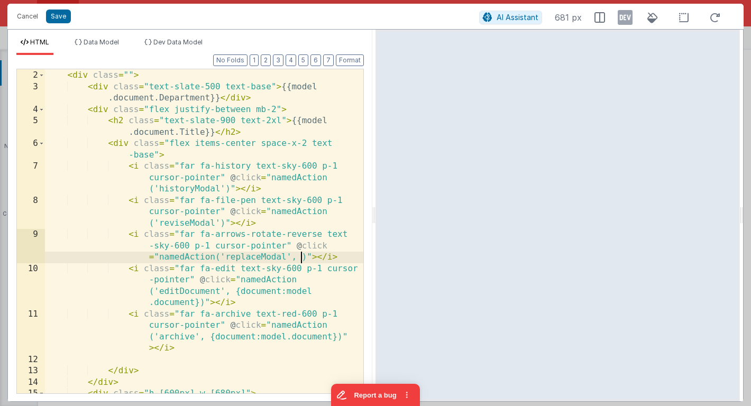
paste textarea
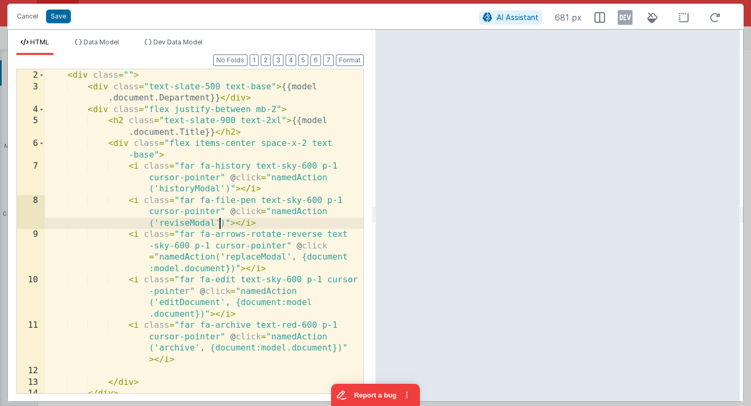
click at [218, 223] on div "< div class = "flex space-x-16 items-center justify-center h -full" > < div cla…" at bounding box center [204, 226] width 318 height 358
paste textarea
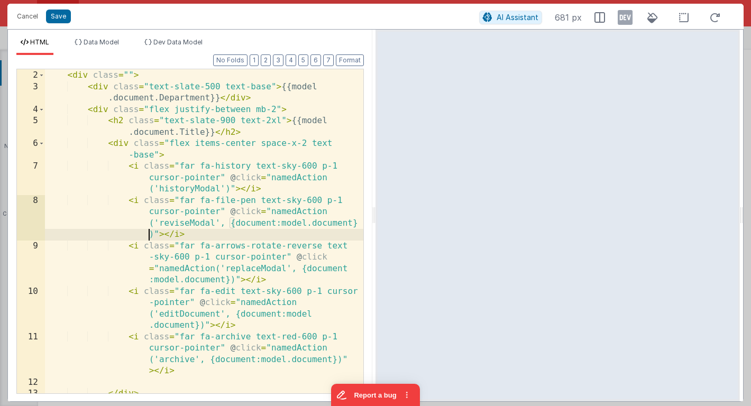
click at [224, 187] on div "< div class = "flex space-x-16 items-center justify-center h -full" > < div cla…" at bounding box center [204, 226] width 318 height 358
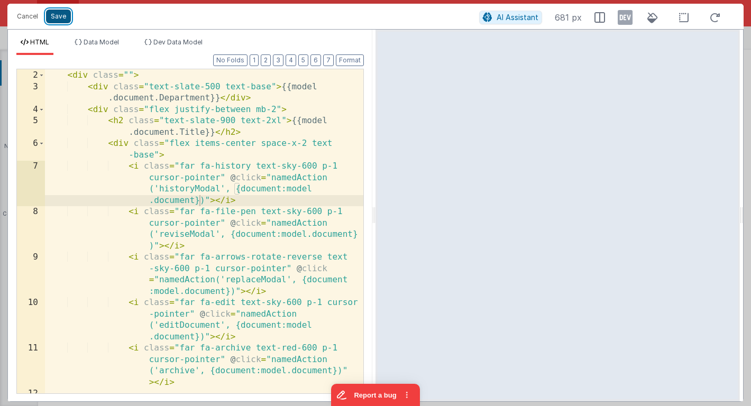
click at [64, 15] on button "Save" at bounding box center [58, 17] width 25 height 14
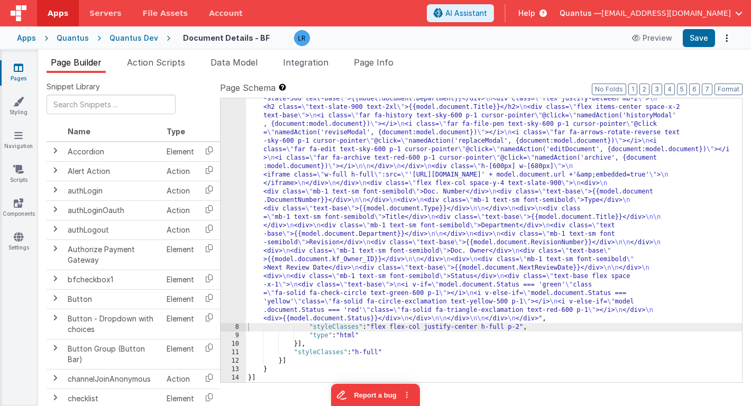
scroll to position [63, 0]
click at [707, 36] on button "Save" at bounding box center [699, 38] width 32 height 18
click at [376, 64] on span "Page Info" at bounding box center [374, 62] width 40 height 11
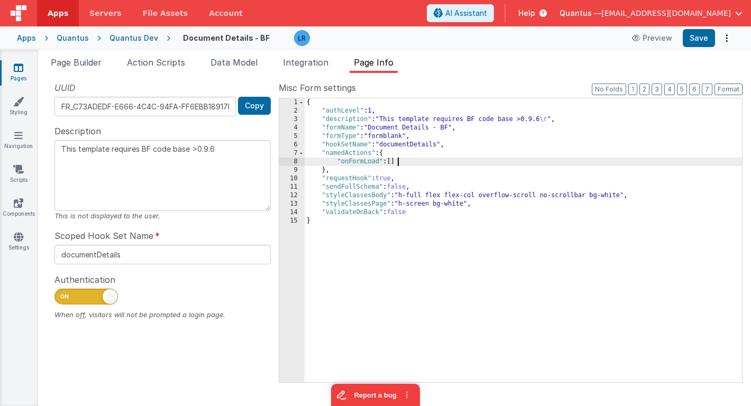
click at [403, 164] on div "{ "authLevel" : 1 , "description" : "This template requires BF code base >0.9.6…" at bounding box center [523, 248] width 437 height 301
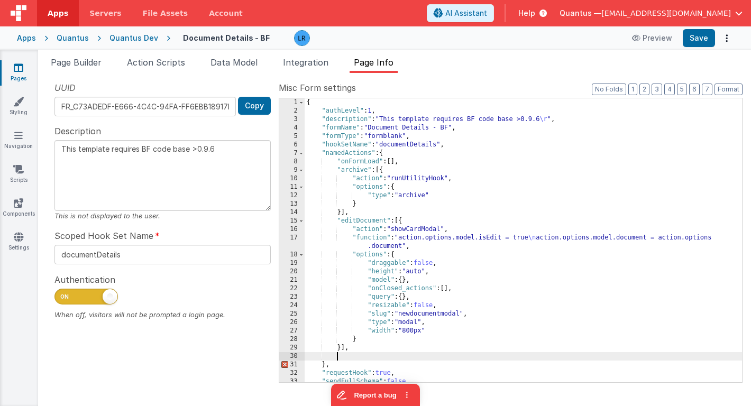
paste textarea
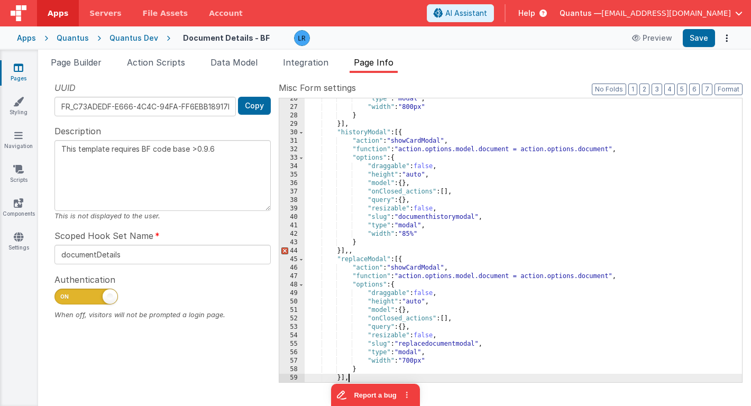
scroll to position [342, 0]
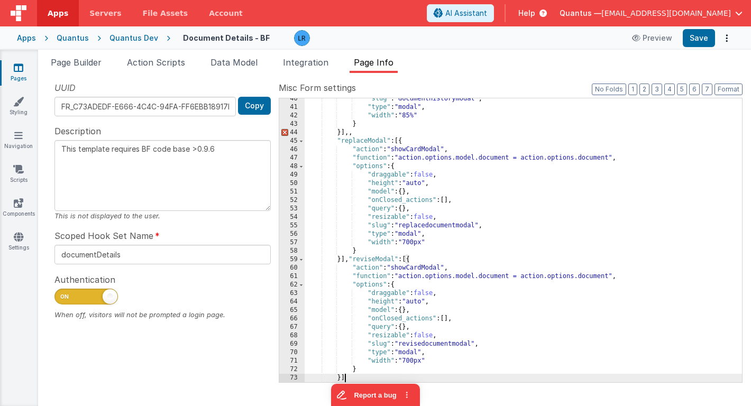
click at [361, 133] on div ""slug" : "documenthistorymodal" , "type" : "modal" , "width" : "85%" } }] ,, "r…" at bounding box center [523, 245] width 437 height 301
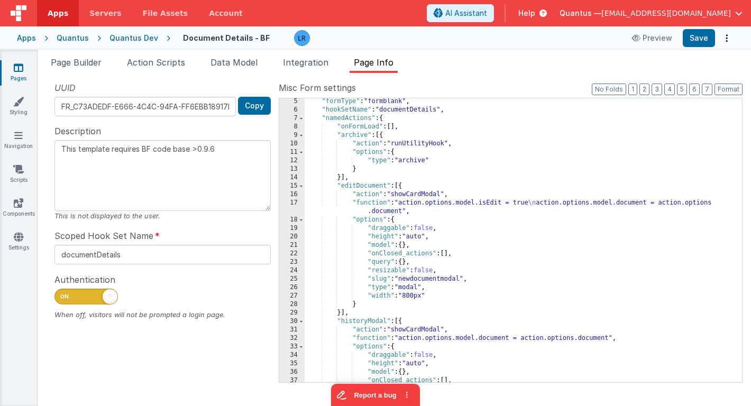
scroll to position [0, 0]
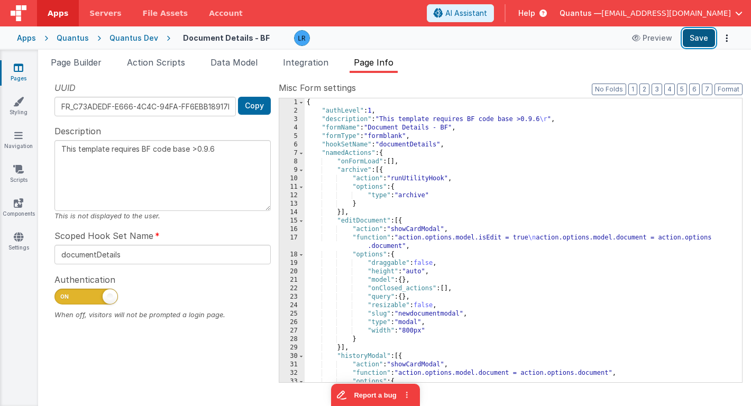
click at [699, 39] on button "Save" at bounding box center [699, 38] width 32 height 18
click at [162, 63] on span "Action Scripts" at bounding box center [156, 62] width 58 height 11
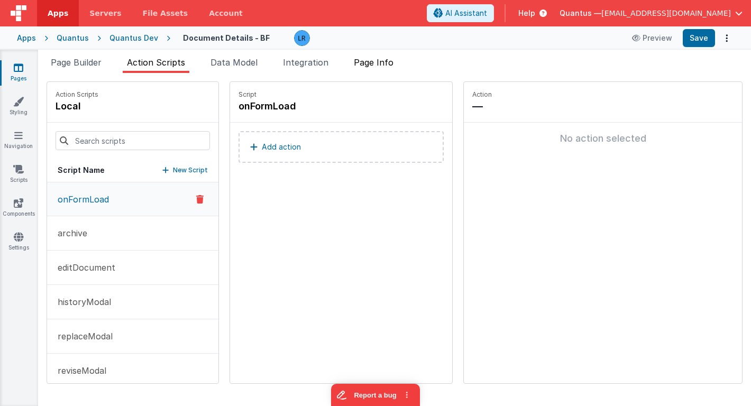
click at [365, 61] on span "Page Info" at bounding box center [374, 62] width 40 height 11
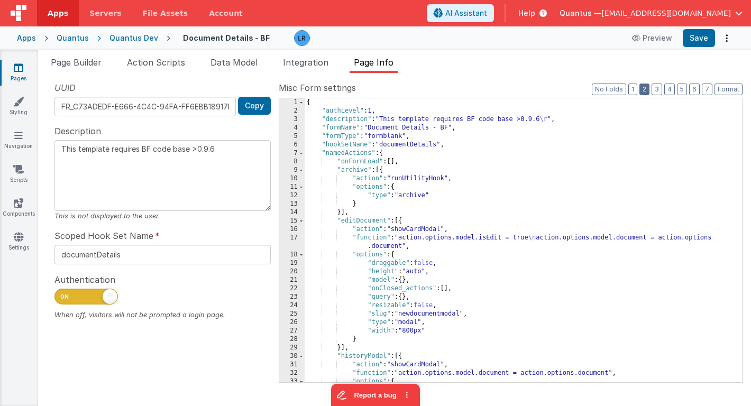
click at [648, 91] on button "2" at bounding box center [644, 90] width 10 height 12
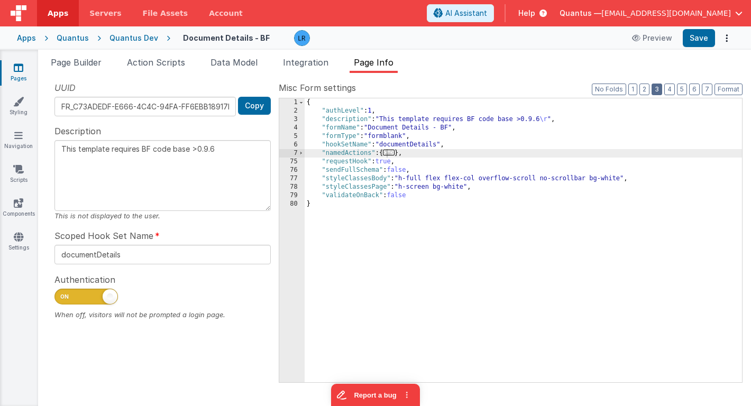
click at [654, 91] on button "3" at bounding box center [656, 90] width 11 height 12
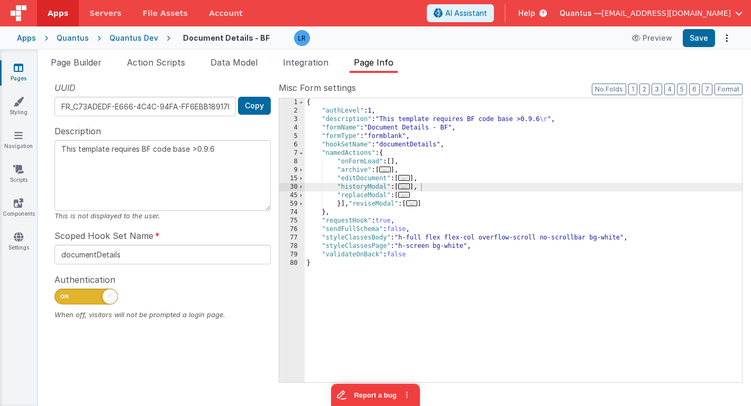
click at [391, 156] on div "{ "authLevel" : 1 , "description" : "This template requires BF code base >0.9.6…" at bounding box center [523, 248] width 437 height 301
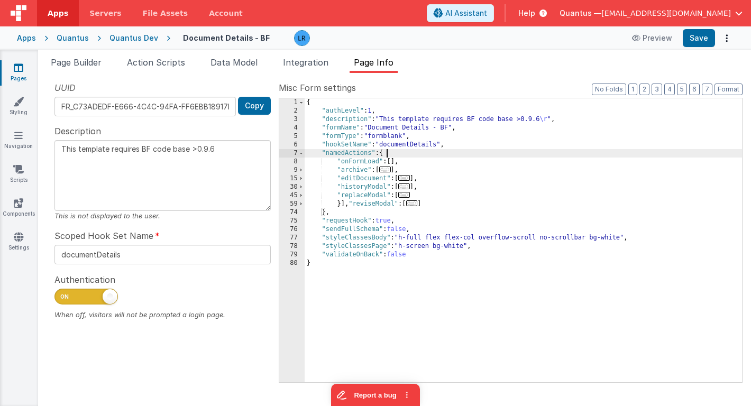
click at [391, 156] on div "{ "authLevel" : 1 , "description" : "This template requires BF code base >0.9.6…" at bounding box center [523, 248] width 437 height 301
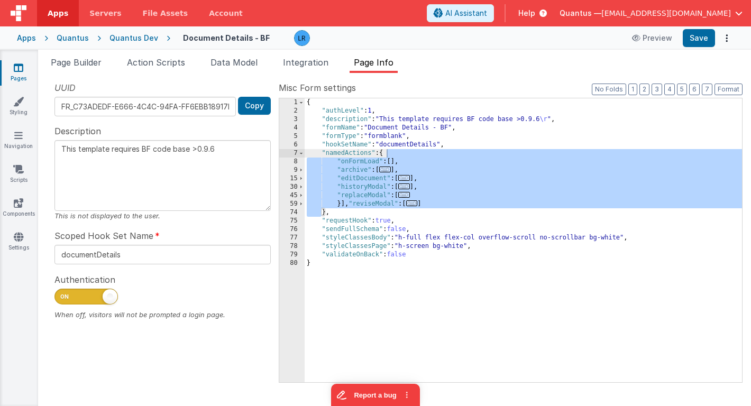
click at [349, 207] on div "{ "authLevel" : 1 , "description" : "This template requires BF code base >0.9.6…" at bounding box center [523, 248] width 437 height 301
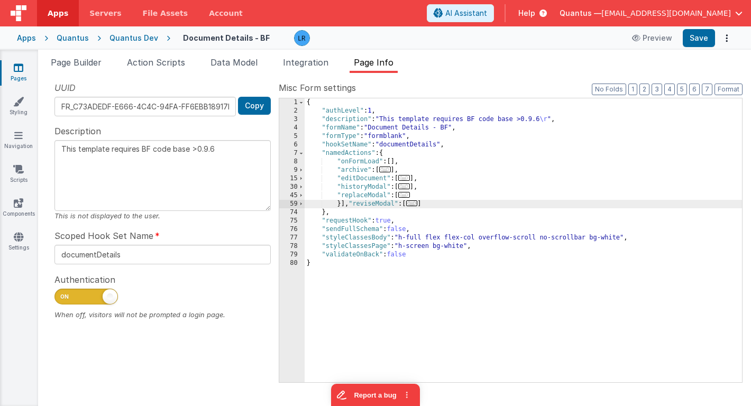
type textarea "This template requires BF code base >0.9.6"
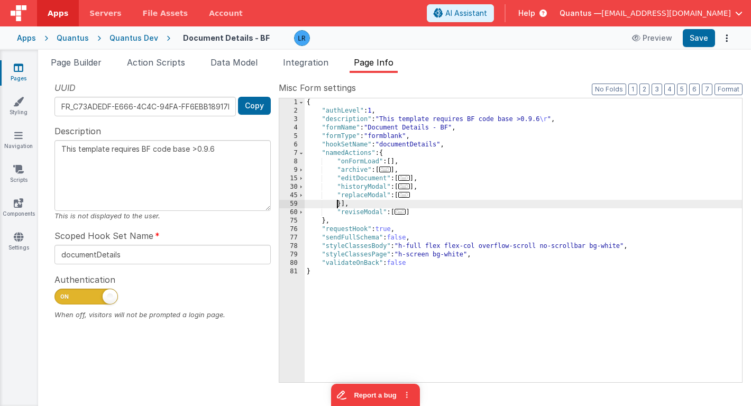
click at [337, 204] on div "{ "authLevel" : 1 , "description" : "This template requires BF code base >0.9.6…" at bounding box center [523, 248] width 437 height 301
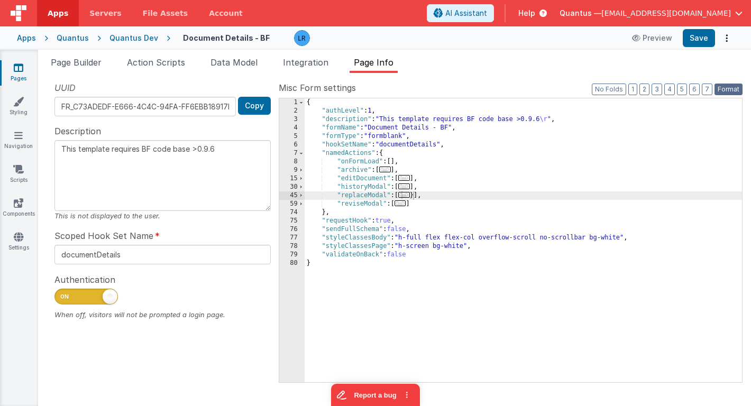
click at [734, 86] on button "Format" at bounding box center [728, 90] width 28 height 12
type textarea "This template requires BF code base >0.9.6"
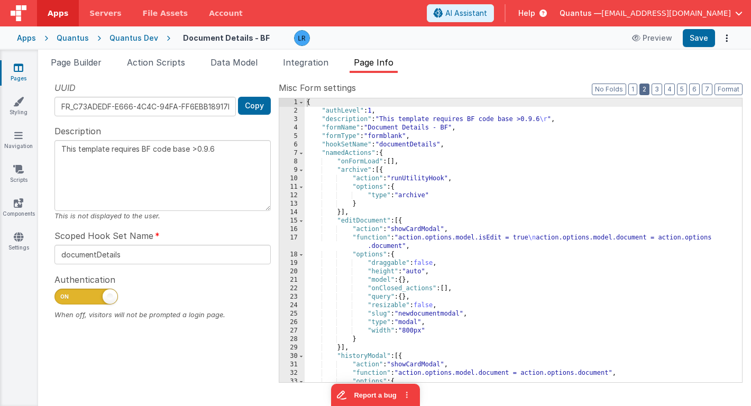
click at [648, 88] on button "2" at bounding box center [644, 90] width 10 height 12
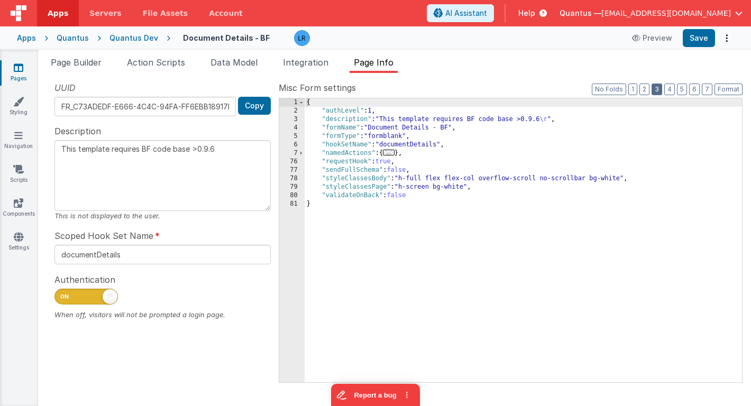
click at [657, 88] on button "3" at bounding box center [656, 90] width 11 height 12
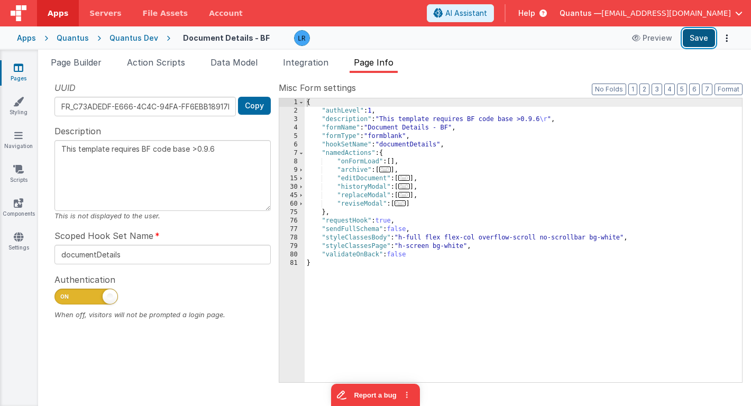
click at [702, 38] on button "Save" at bounding box center [699, 38] width 32 height 18
click at [66, 67] on li "Page Builder" at bounding box center [76, 64] width 59 height 17
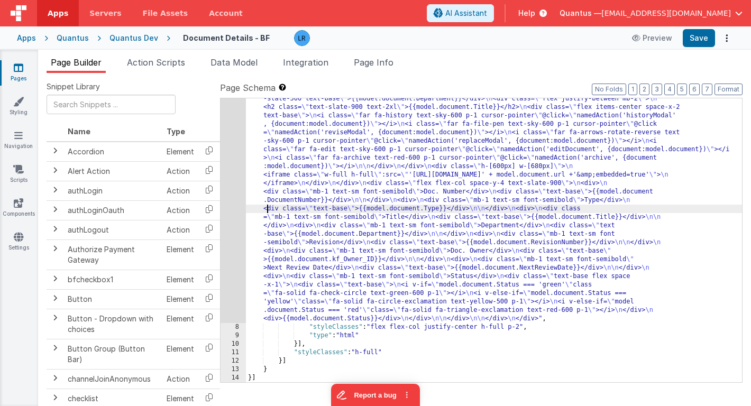
click at [267, 210] on div ""html" : "<div class= \" flex space-x-16 items-center justify-center h-full \" …" at bounding box center [494, 350] width 496 height 529
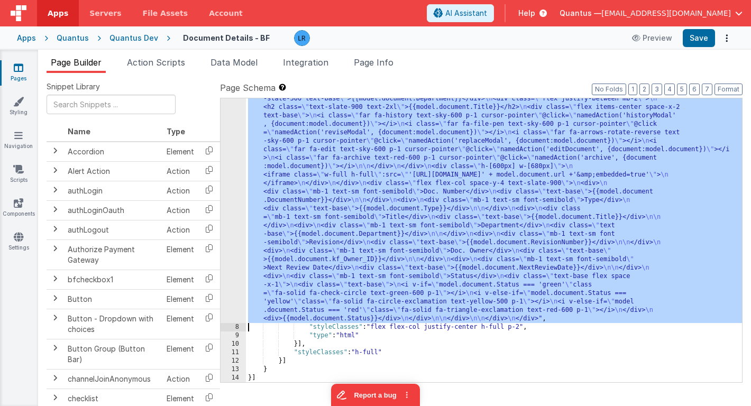
click at [233, 224] on div "7" at bounding box center [232, 204] width 25 height 237
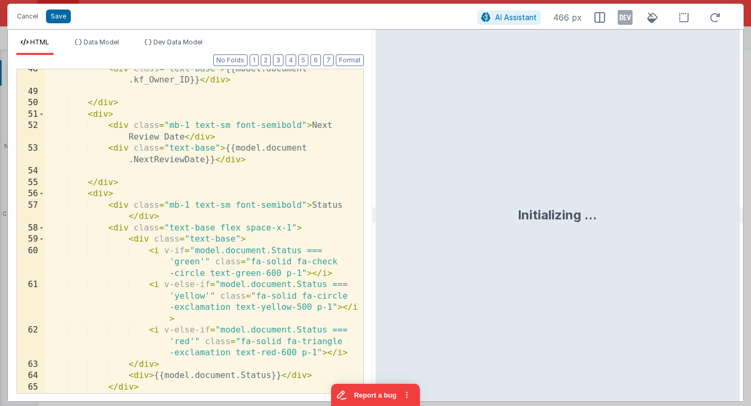
scroll to position [960, 0]
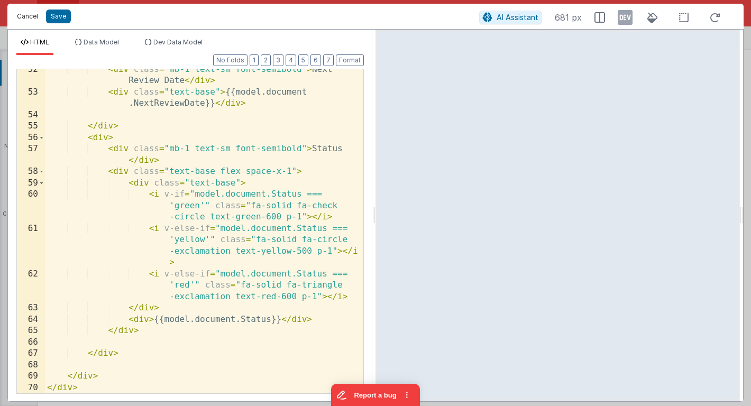
click at [21, 15] on button "Cancel" at bounding box center [28, 16] width 32 height 15
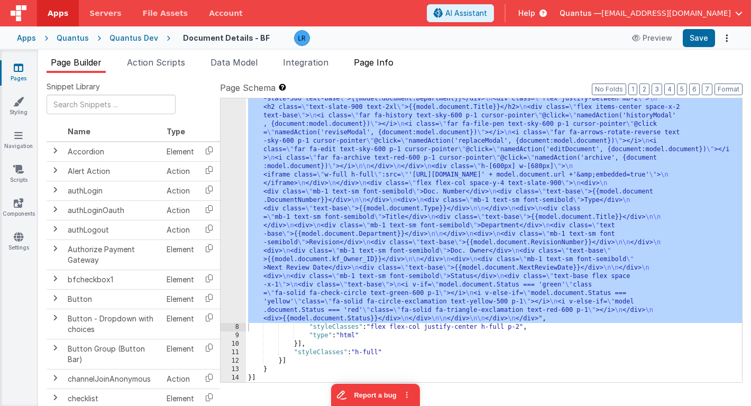
click at [376, 67] on li "Page Info" at bounding box center [373, 64] width 48 height 17
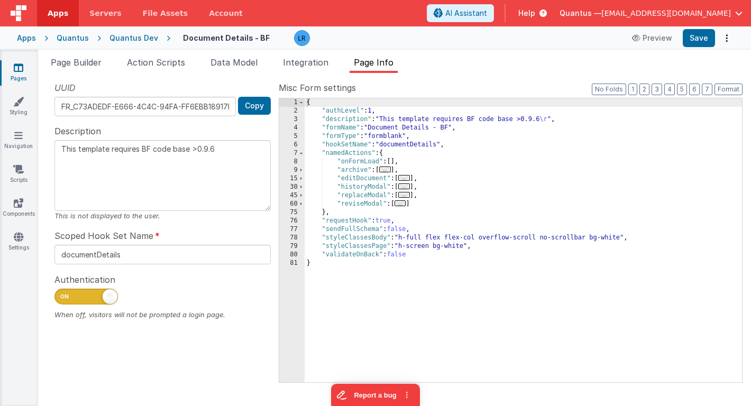
click at [389, 171] on span "..." at bounding box center [385, 170] width 12 height 6
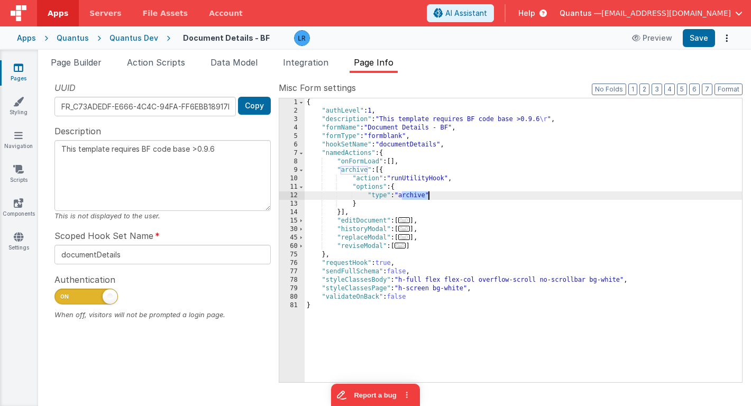
drag, startPoint x: 402, startPoint y: 199, endPoint x: 428, endPoint y: 199, distance: 25.9
click at [428, 199] on div "{ "authLevel" : 1 , "description" : "This template requires BF code base >0.9.6…" at bounding box center [523, 248] width 437 height 301
click at [17, 69] on icon at bounding box center [19, 67] width 10 height 11
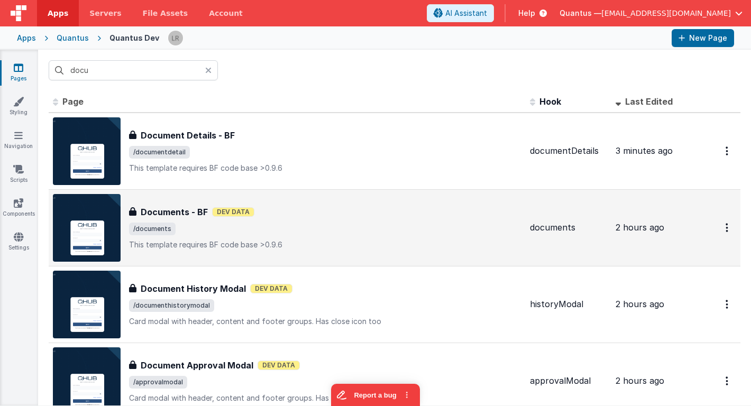
click at [176, 216] on h3 "Documents - BF" at bounding box center [174, 212] width 67 height 13
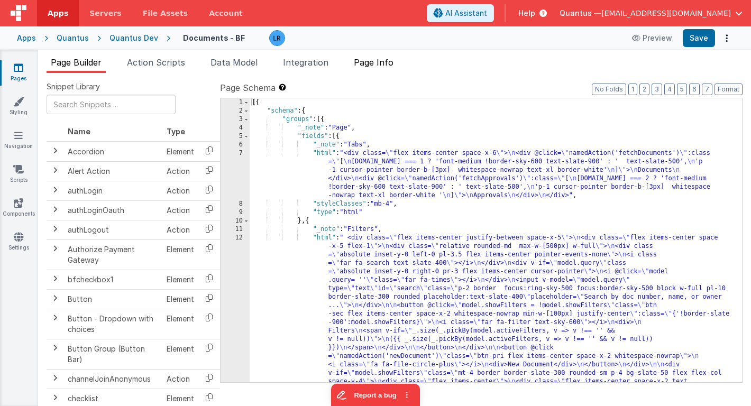
click at [375, 59] on span "Page Info" at bounding box center [374, 62] width 40 height 11
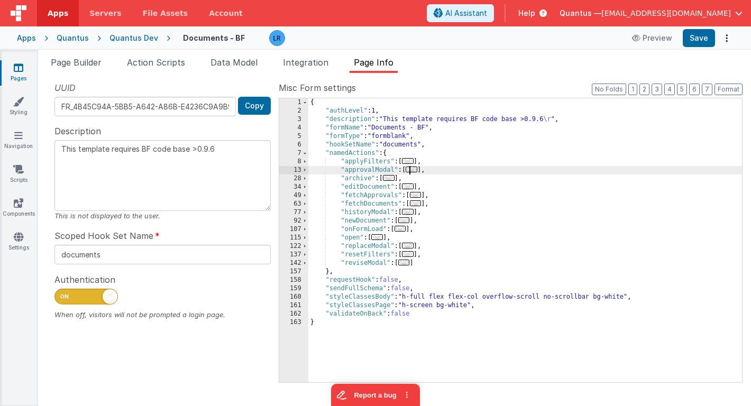
click at [416, 170] on span "..." at bounding box center [411, 170] width 12 height 6
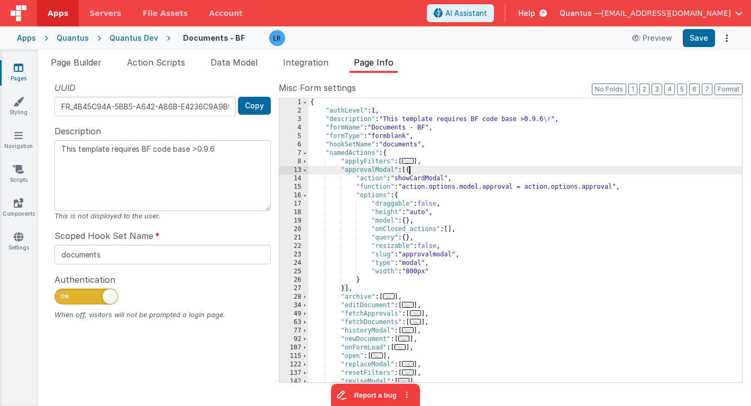
click at [407, 306] on span "..." at bounding box center [408, 305] width 12 height 6
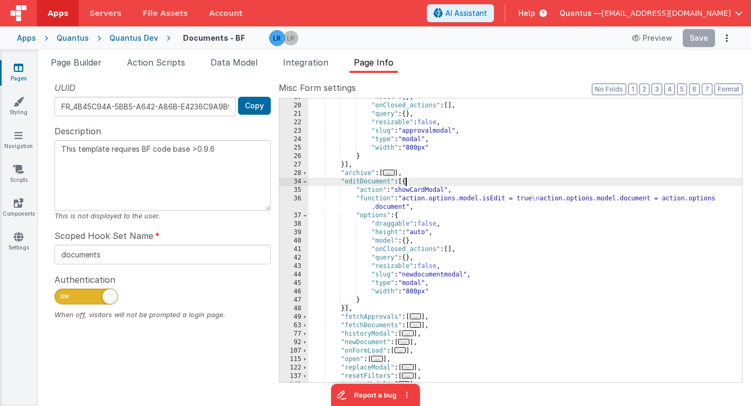
scroll to position [125, 0]
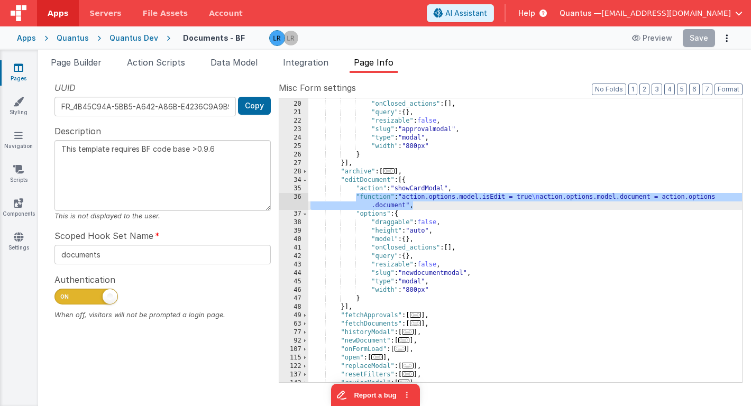
drag, startPoint x: 356, startPoint y: 196, endPoint x: 414, endPoint y: 207, distance: 59.7
click at [414, 207] on div ""model" : { } , "onClosed_actions" : [ ] , "query" : { } , "resizable" : false …" at bounding box center [525, 241] width 434 height 301
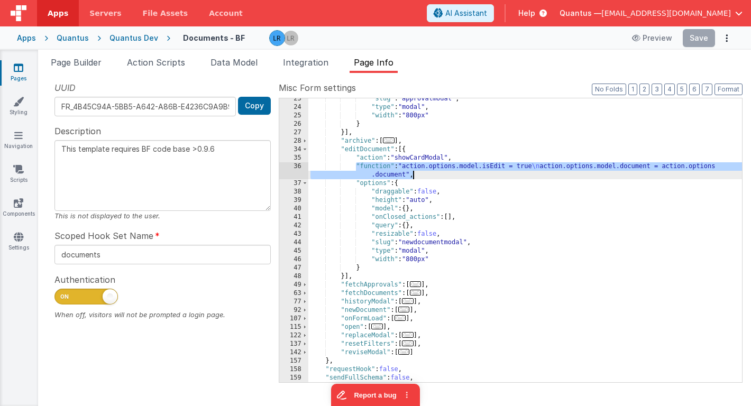
scroll to position [143, 0]
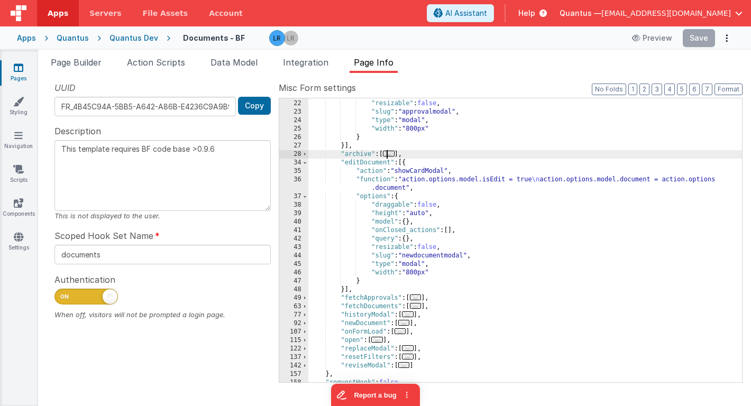
click at [394, 154] on span "..." at bounding box center [389, 154] width 12 height 6
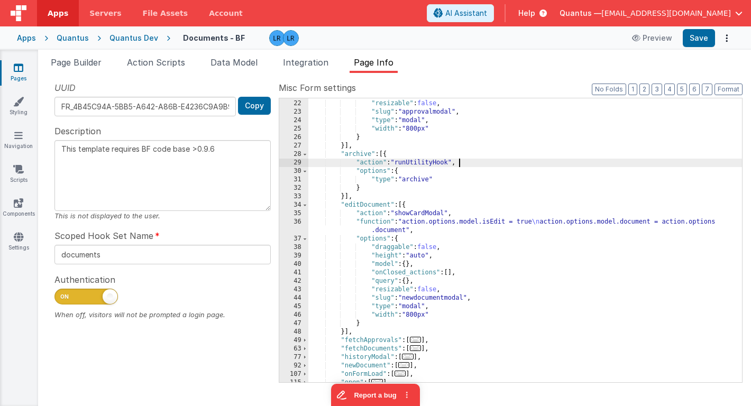
click at [464, 163] on div ""query" : { } , "resizable" : false , "slug" : "approvalmodal" , "type" : "moda…" at bounding box center [525, 241] width 434 height 301
type textarea "This template requires BF code base >0.9.6"
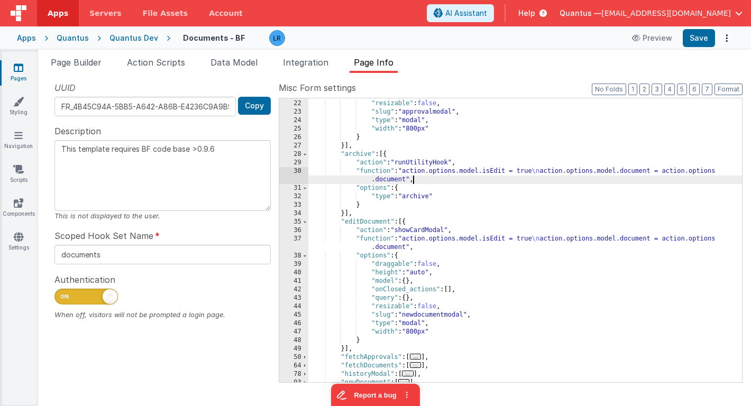
click at [290, 173] on div "30" at bounding box center [293, 175] width 29 height 17
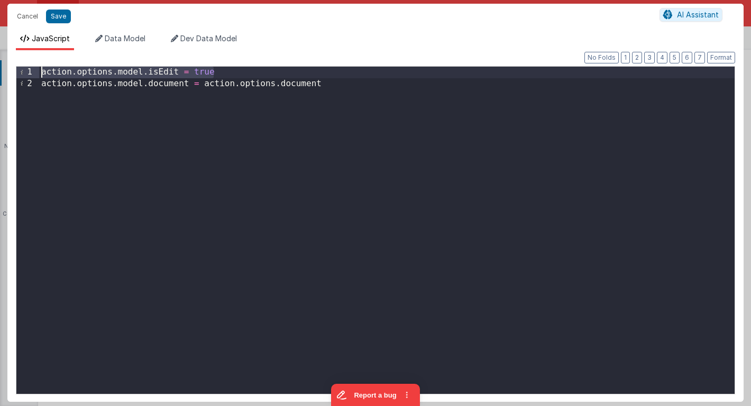
drag, startPoint x: 226, startPoint y: 73, endPoint x: 18, endPoint y: 75, distance: 207.8
click at [18, 75] on div "1 2 action . options . model . isEdit = true action . options . model . documen…" at bounding box center [375, 230] width 719 height 328
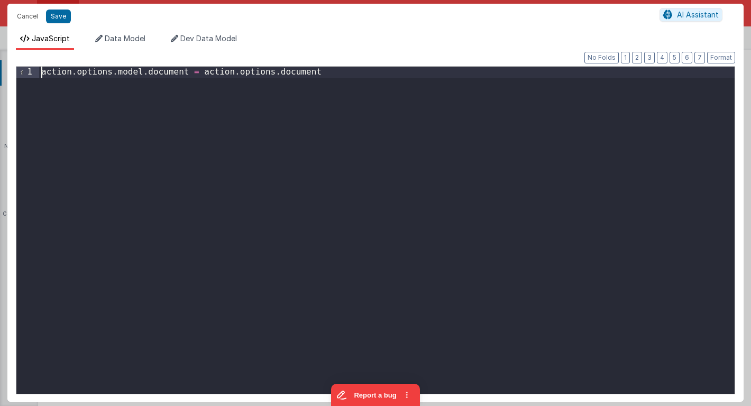
click at [147, 73] on div "action . options . model . document = action . options . document" at bounding box center [386, 242] width 695 height 350
click at [53, 14] on button "Save" at bounding box center [58, 17] width 25 height 14
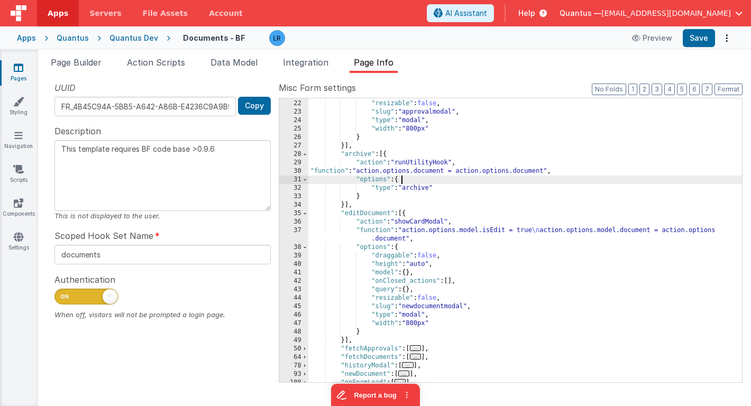
click at [408, 179] on div ""query" : { } , "resizable" : false , "slug" : "approvalmodal" , "type" : "moda…" at bounding box center [525, 241] width 434 height 301
type textarea "This template requires BF code base >0.9.6"
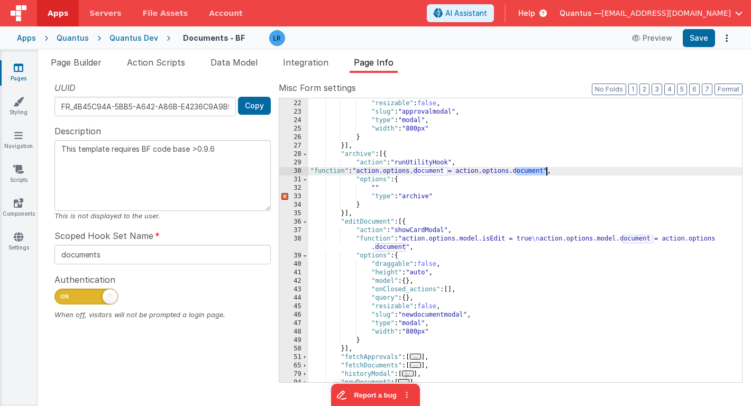
drag, startPoint x: 515, startPoint y: 172, endPoint x: 547, endPoint y: 172, distance: 31.7
click at [547, 172] on div ""query" : { } , "resizable" : false , "slug" : "approvalmodal" , "type" : "moda…" at bounding box center [525, 241] width 434 height 301
click at [375, 186] on div ""query" : { } , "resizable" : false , "slug" : "approvalmodal" , "type" : "moda…" at bounding box center [525, 241] width 434 height 301
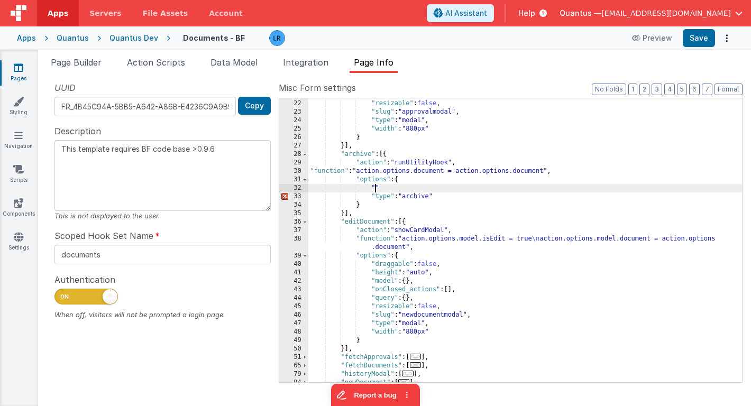
paste textarea
click at [418, 189] on div ""query" : { } , "resizable" : false , "slug" : "approvalmodal" , "type" : "moda…" at bounding box center [525, 241] width 434 height 301
type textarea "This template requires BF code base >0.9.6"
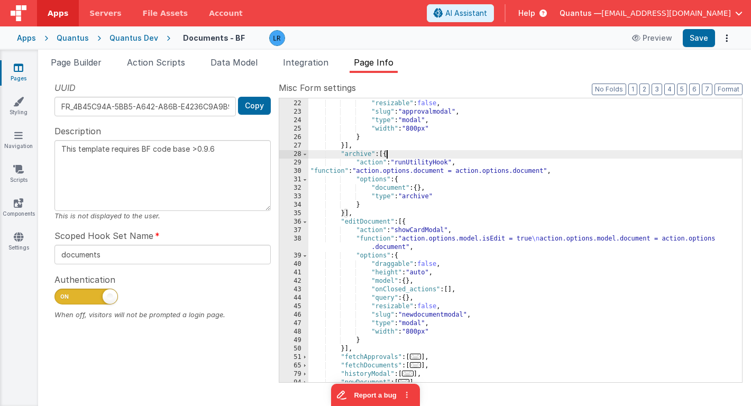
click at [387, 154] on div ""query" : { } , "resizable" : false , "slug" : "approvalmodal" , "type" : "moda…" at bounding box center [525, 241] width 434 height 301
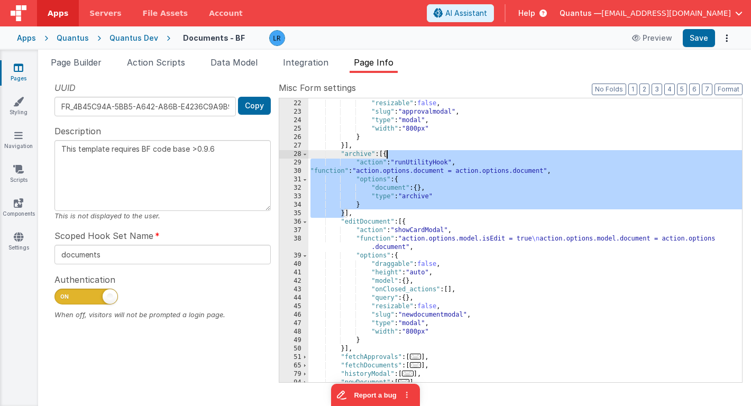
click at [387, 154] on div ""query" : { } , "resizable" : false , "slug" : "approvalmodal" , "type" : "moda…" at bounding box center [525, 241] width 434 height 301
click at [694, 40] on button "Save" at bounding box center [699, 38] width 32 height 18
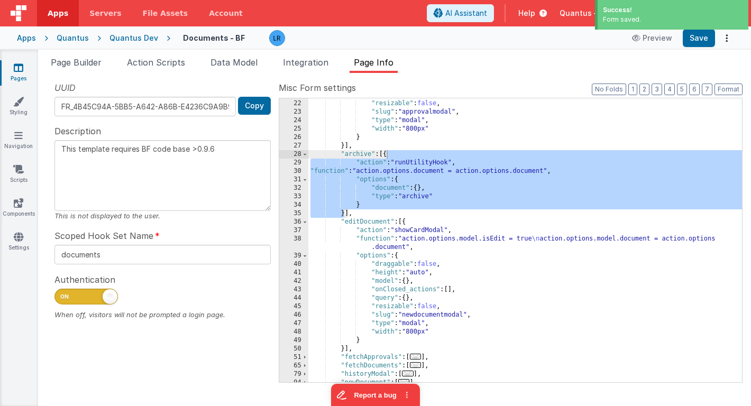
click at [19, 74] on link "Pages" at bounding box center [18, 72] width 38 height 21
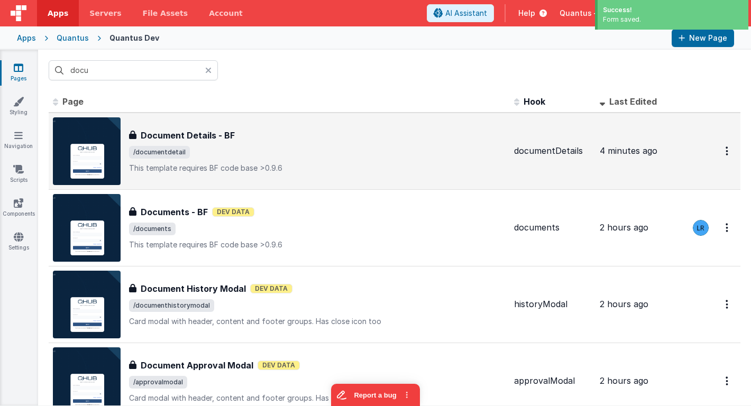
click at [205, 140] on h3 "Document Details - BF" at bounding box center [188, 135] width 94 height 13
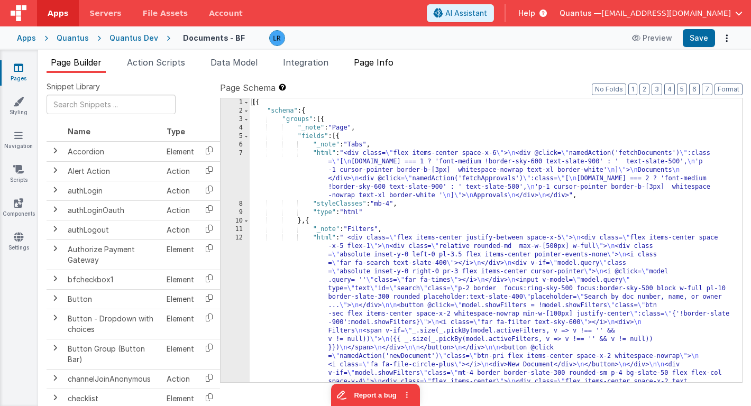
click at [392, 63] on span "Page Info" at bounding box center [374, 62] width 40 height 11
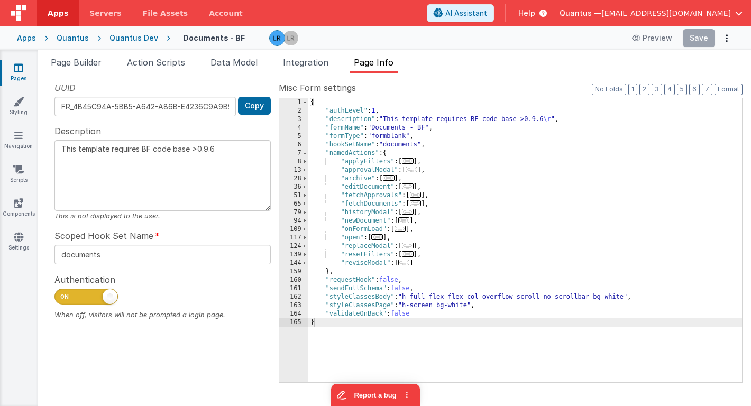
click at [19, 70] on icon at bounding box center [19, 67] width 10 height 11
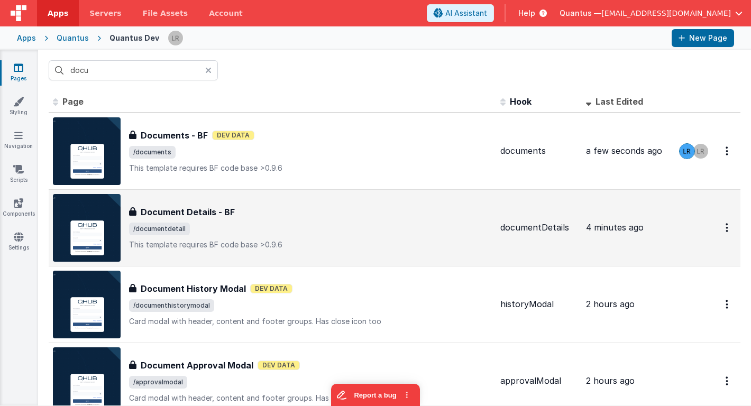
click at [213, 209] on h3 "Document Details - BF" at bounding box center [188, 212] width 94 height 13
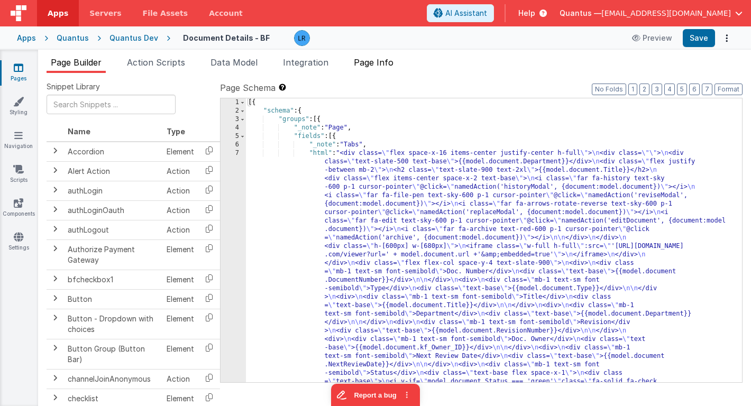
click at [372, 63] on span "Page Info" at bounding box center [374, 62] width 40 height 11
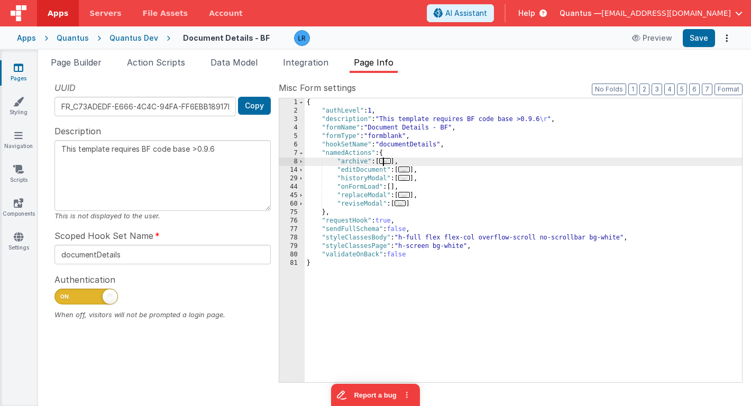
click at [387, 164] on span "..." at bounding box center [385, 161] width 12 height 6
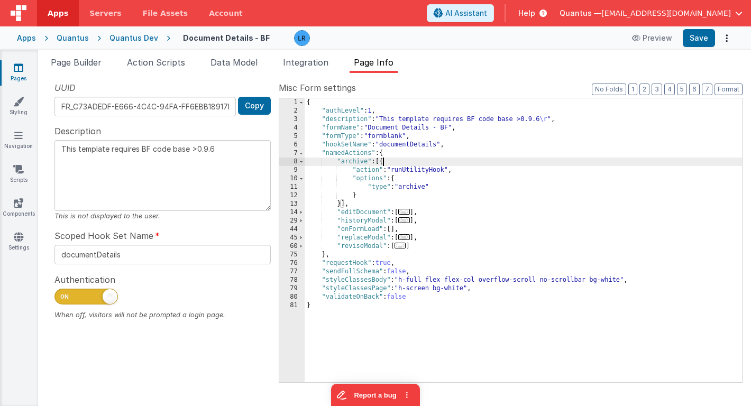
click at [384, 162] on div "{ "authLevel" : 1 , "description" : "This template requires BF code base >0.9.6…" at bounding box center [523, 248] width 437 height 301
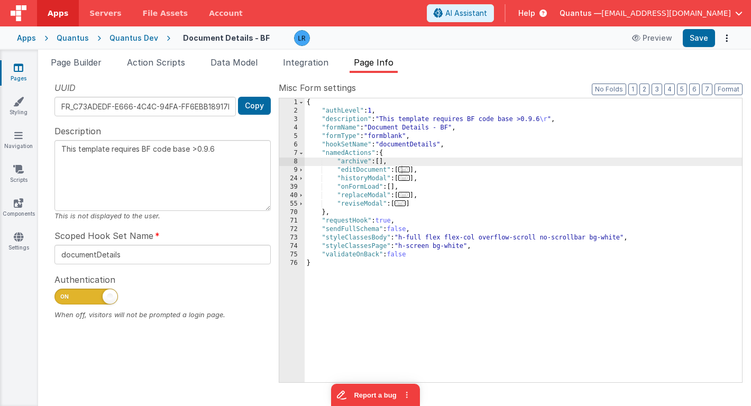
type textarea "This template requires BF code base >0.9.6"
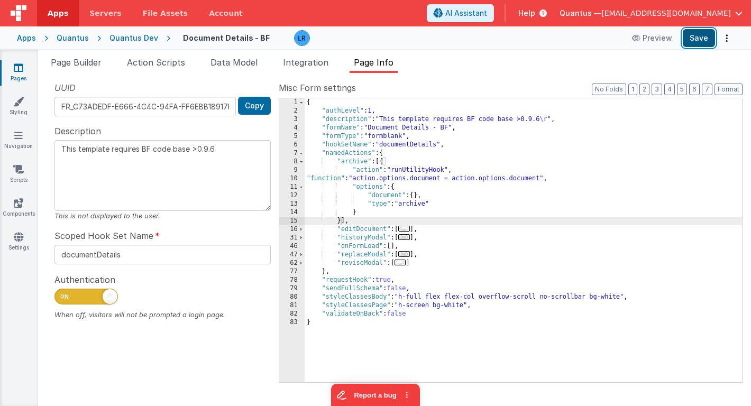
click at [705, 41] on button "Save" at bounding box center [699, 38] width 32 height 18
click at [14, 76] on link "Pages" at bounding box center [18, 72] width 38 height 21
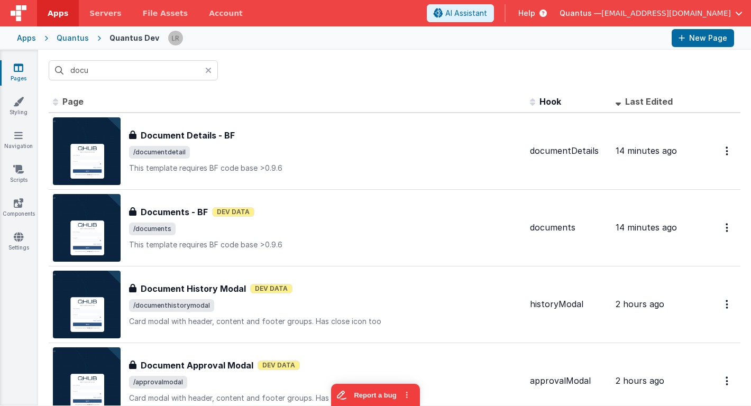
click at [210, 70] on icon at bounding box center [208, 70] width 6 height 8
